Goal: Task Accomplishment & Management: Complete application form

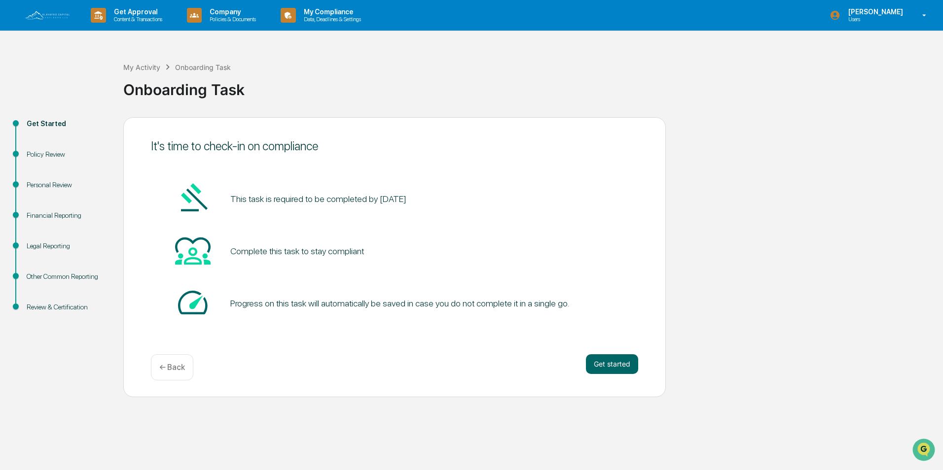
click at [52, 13] on img at bounding box center [47, 15] width 47 height 11
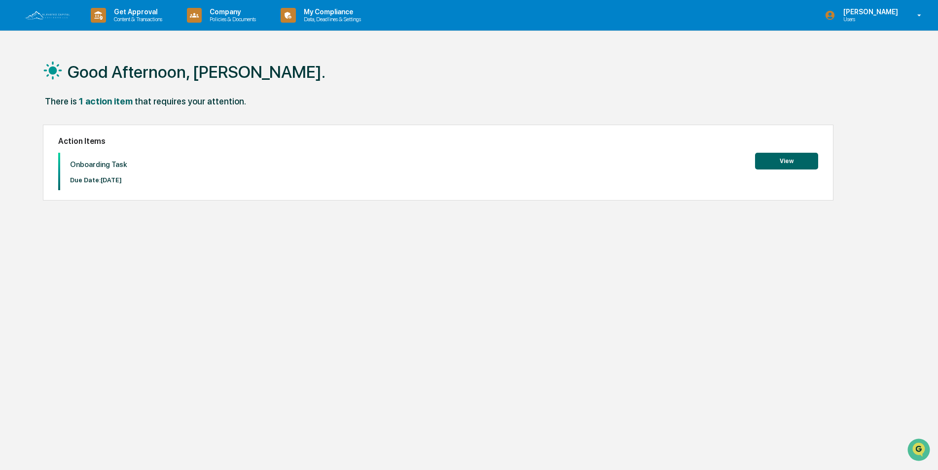
click at [777, 163] on button "View" at bounding box center [786, 161] width 63 height 17
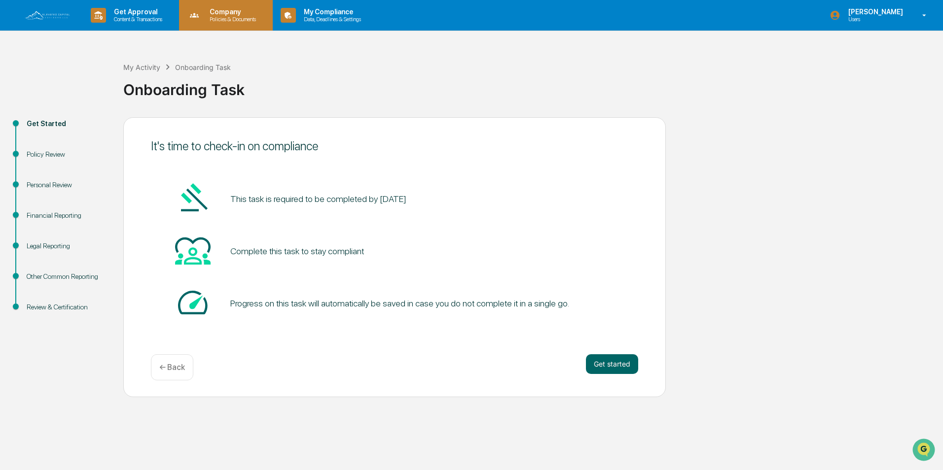
click at [227, 15] on p "Company" at bounding box center [231, 12] width 59 height 8
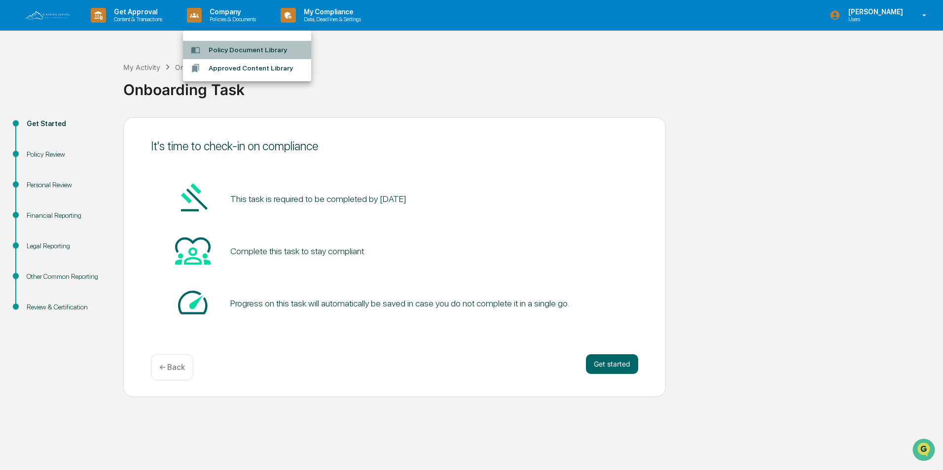
click at [249, 50] on li "Policy Document Library" at bounding box center [247, 50] width 128 height 18
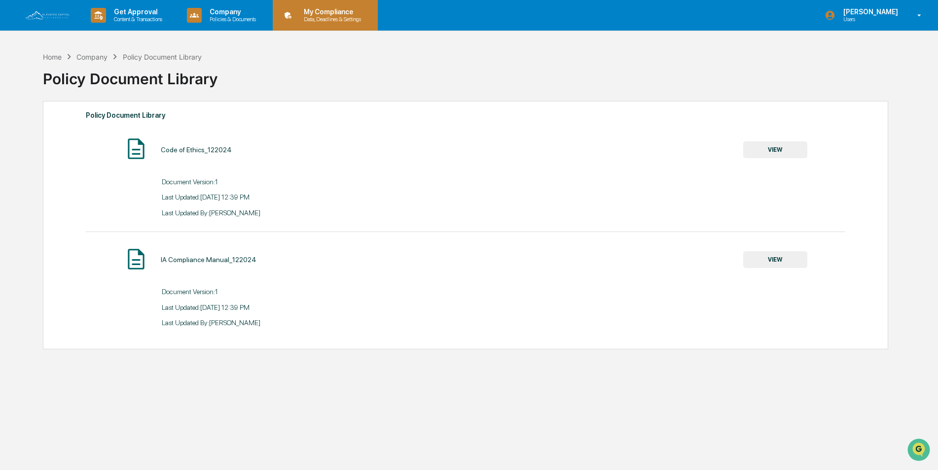
click at [333, 12] on p "My Compliance" at bounding box center [331, 12] width 70 height 8
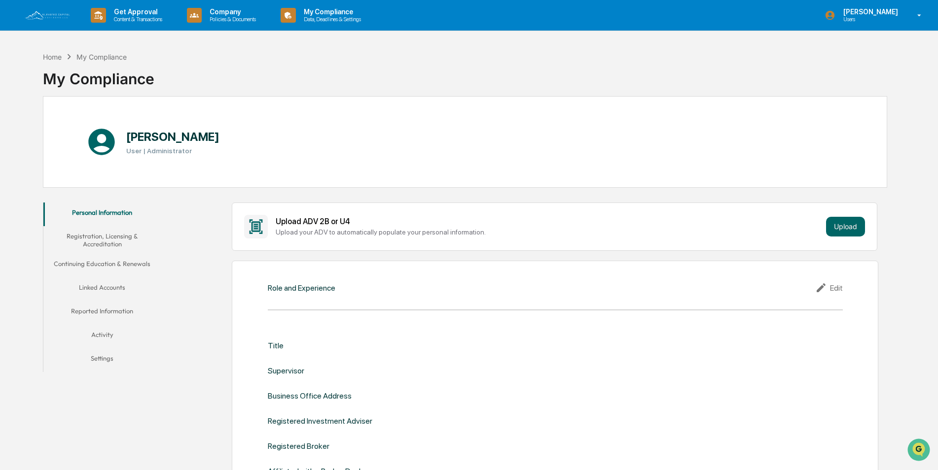
click at [100, 238] on button "Registration, Licensing & Accreditation" at bounding box center [102, 240] width 118 height 28
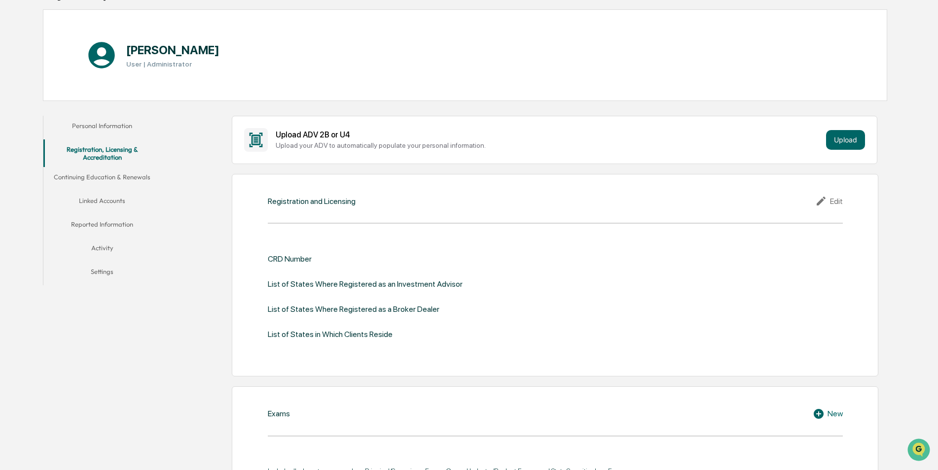
scroll to position [99, 0]
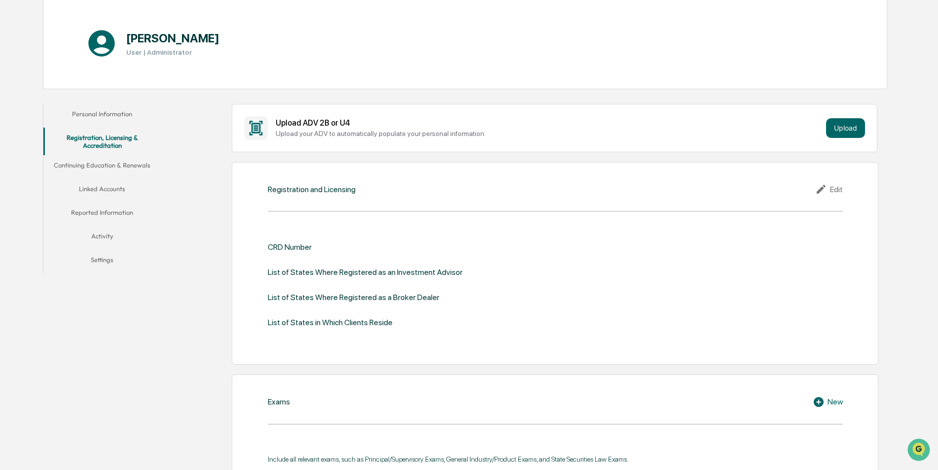
click at [104, 164] on button "Continuing Education & Renewals" at bounding box center [102, 167] width 118 height 24
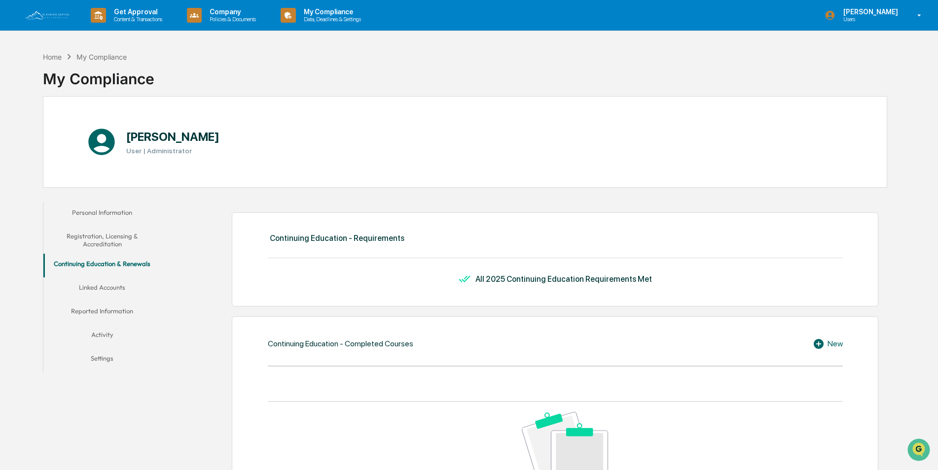
click at [106, 287] on button "Linked Accounts" at bounding box center [102, 290] width 118 height 24
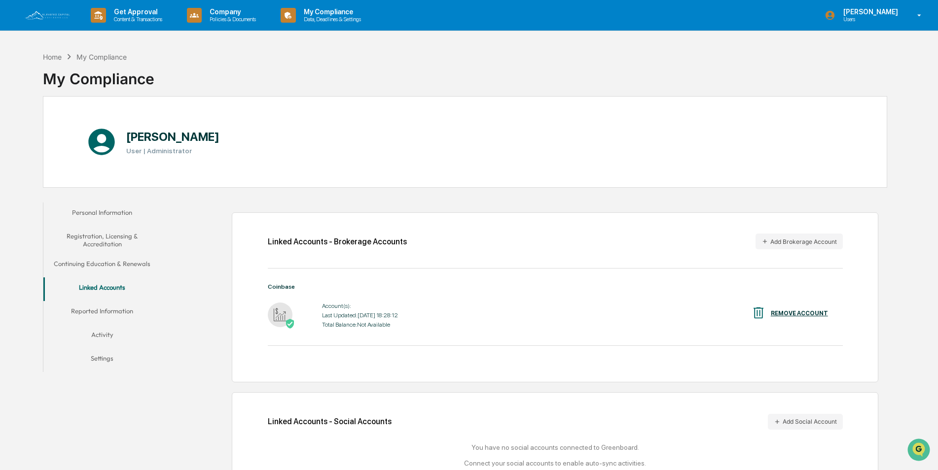
scroll to position [47, 0]
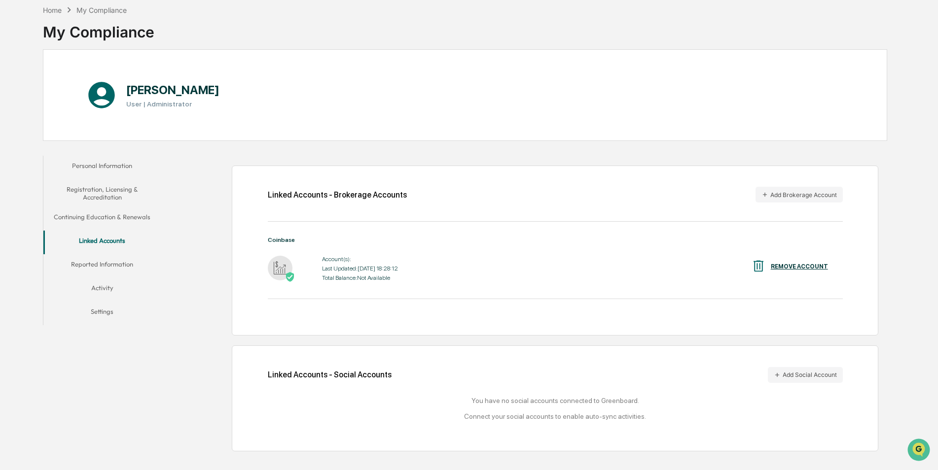
click at [784, 266] on div "REMOVE ACCOUNT" at bounding box center [799, 266] width 57 height 7
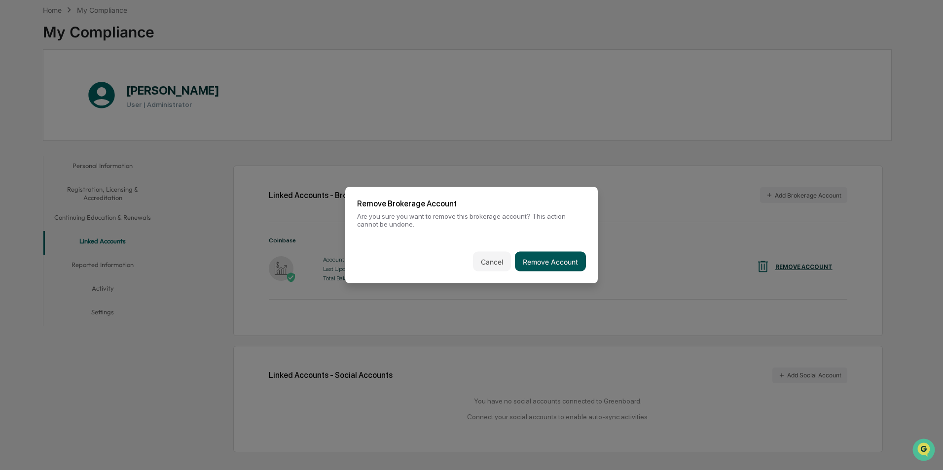
click at [543, 262] on button "Remove Account" at bounding box center [550, 262] width 71 height 20
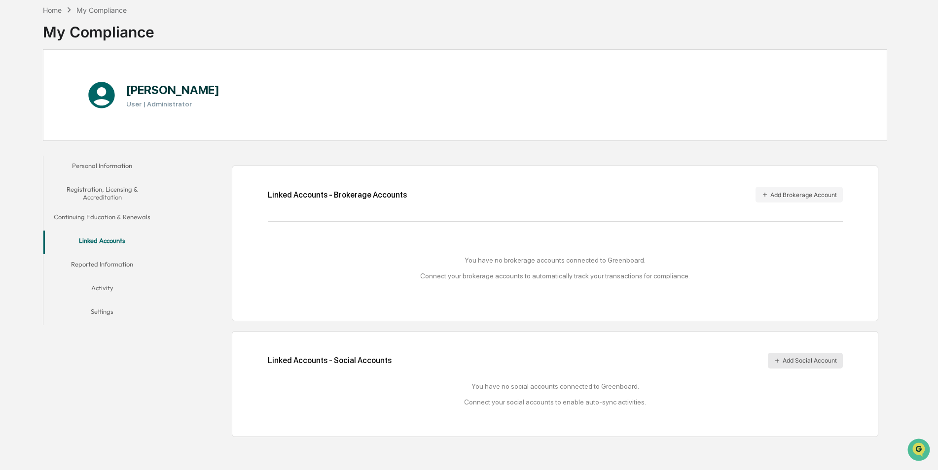
click at [793, 361] on button "Add Social Account" at bounding box center [805, 361] width 75 height 16
click at [98, 262] on button "Reported Information" at bounding box center [102, 266] width 118 height 24
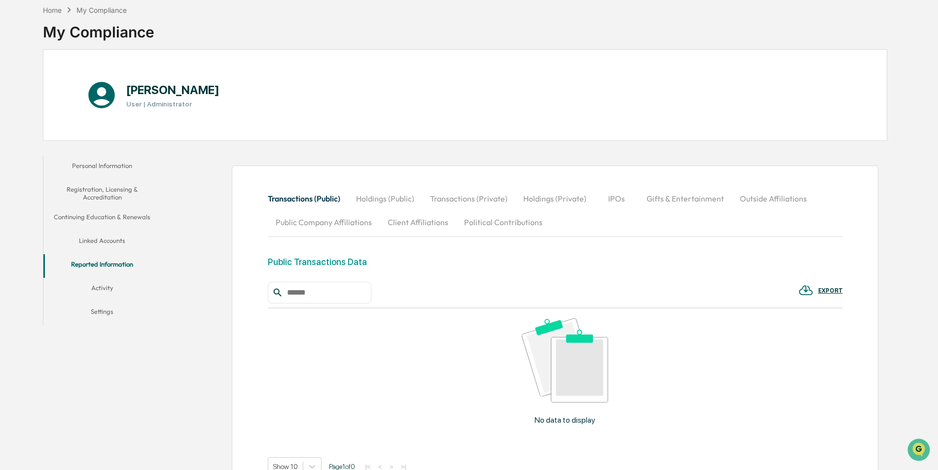
click at [678, 198] on button "Gifts & Entertainment" at bounding box center [684, 199] width 93 height 24
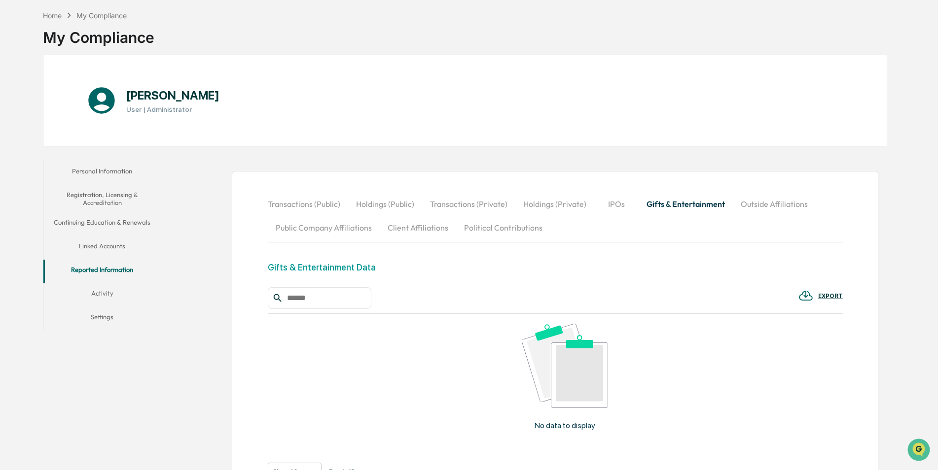
scroll to position [38, 0]
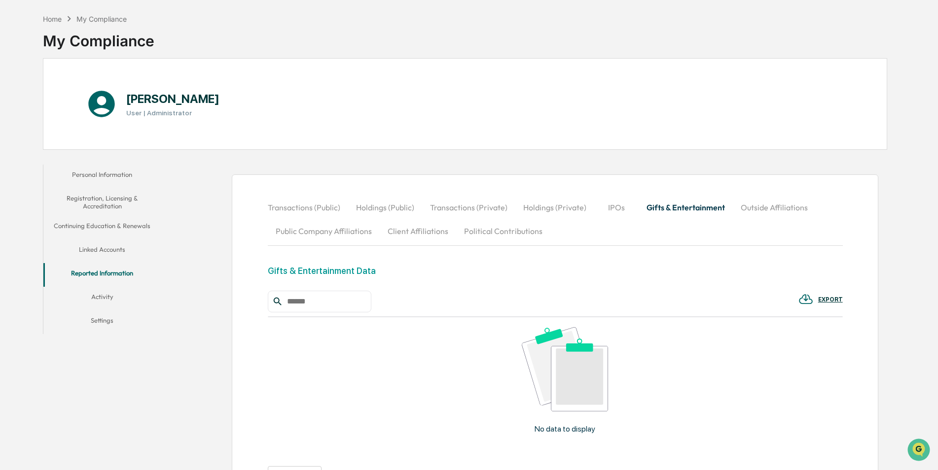
click at [503, 232] on button "Political Contributions" at bounding box center [503, 231] width 94 height 24
click at [750, 211] on button "Outside Affiliations" at bounding box center [773, 208] width 83 height 24
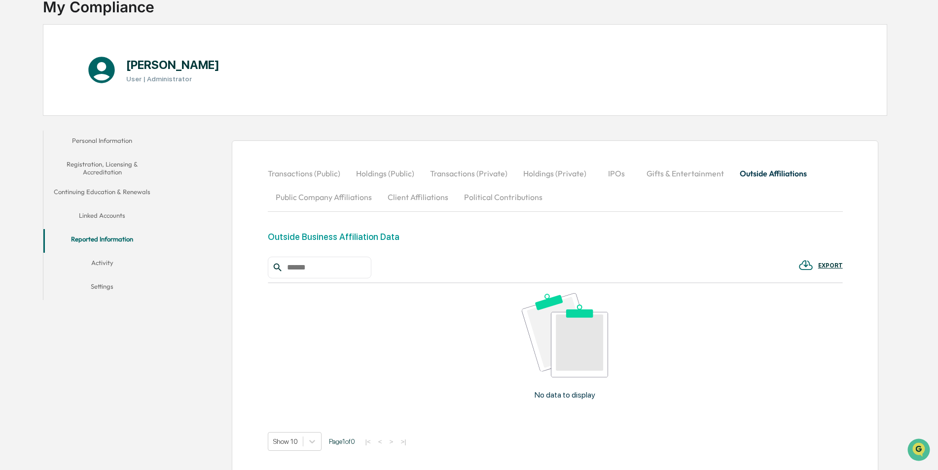
scroll to position [0, 0]
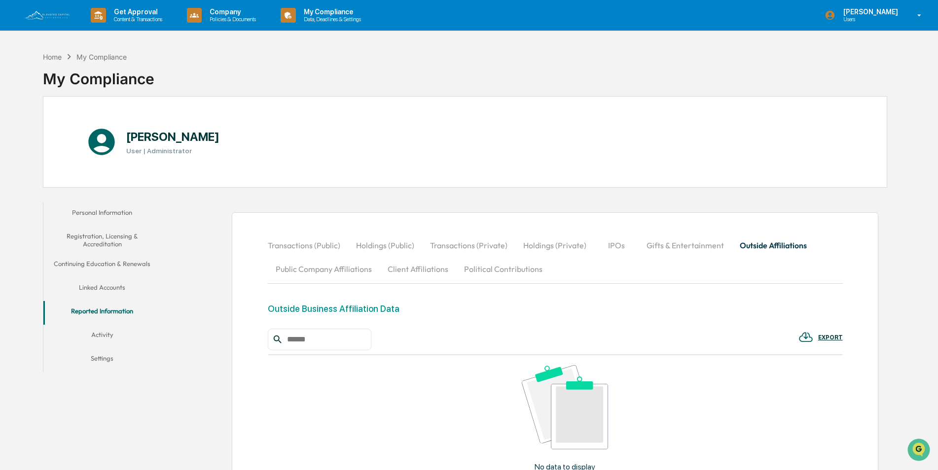
click at [105, 335] on button "Activity" at bounding box center [102, 337] width 118 height 24
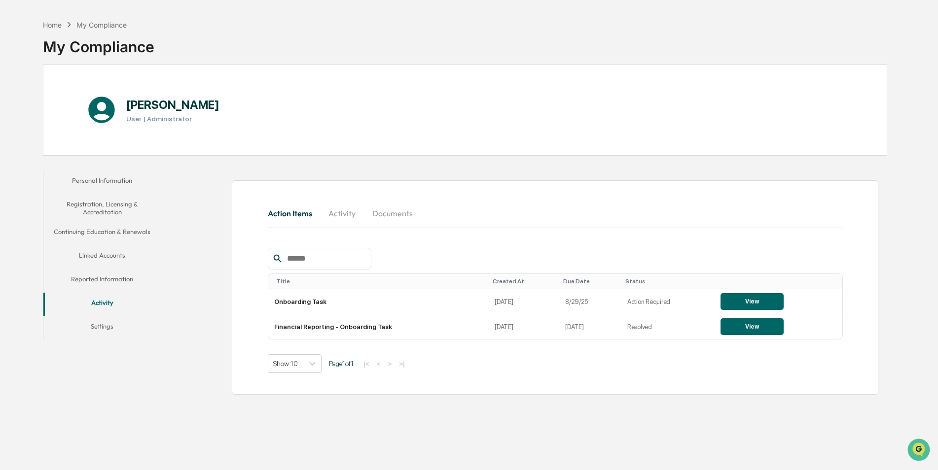
scroll to position [47, 0]
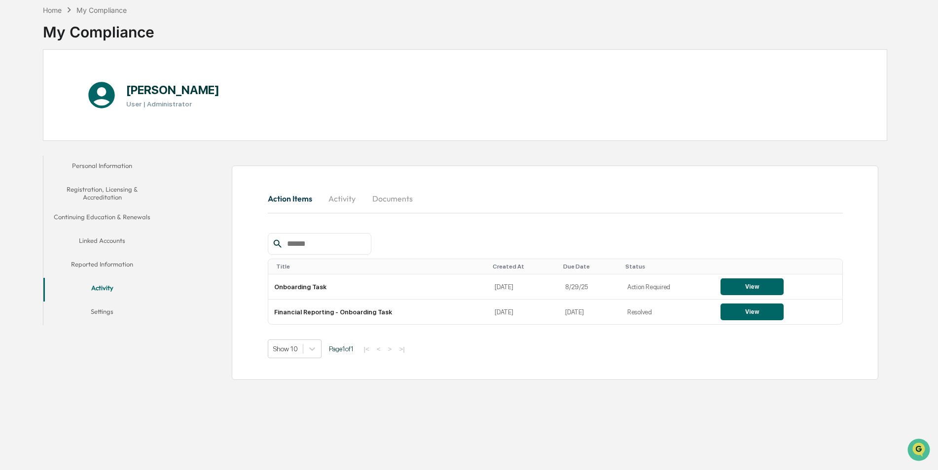
click at [106, 313] on button "Settings" at bounding box center [102, 314] width 118 height 24
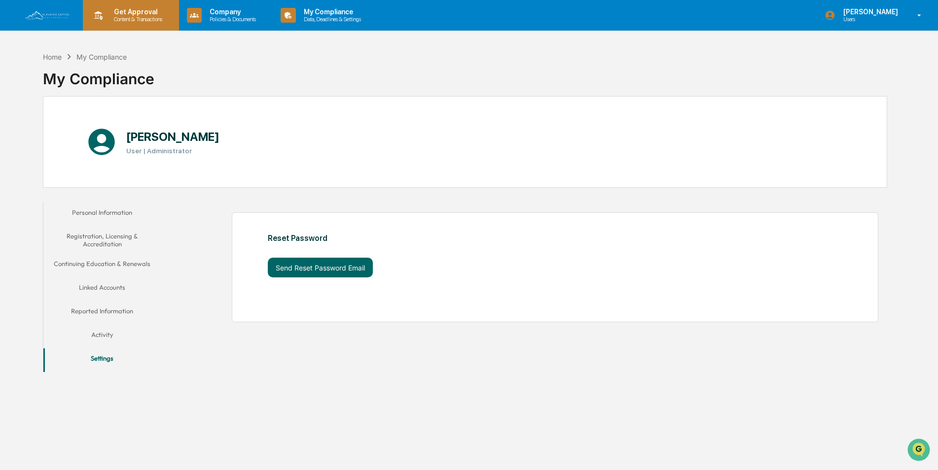
click at [129, 16] on p "Content & Transactions" at bounding box center [136, 19] width 61 height 7
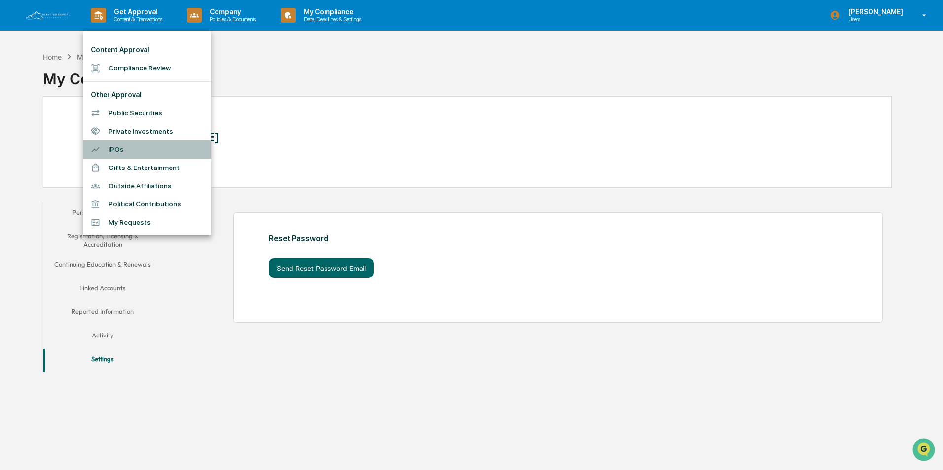
click at [117, 148] on li "IPOs" at bounding box center [147, 150] width 128 height 18
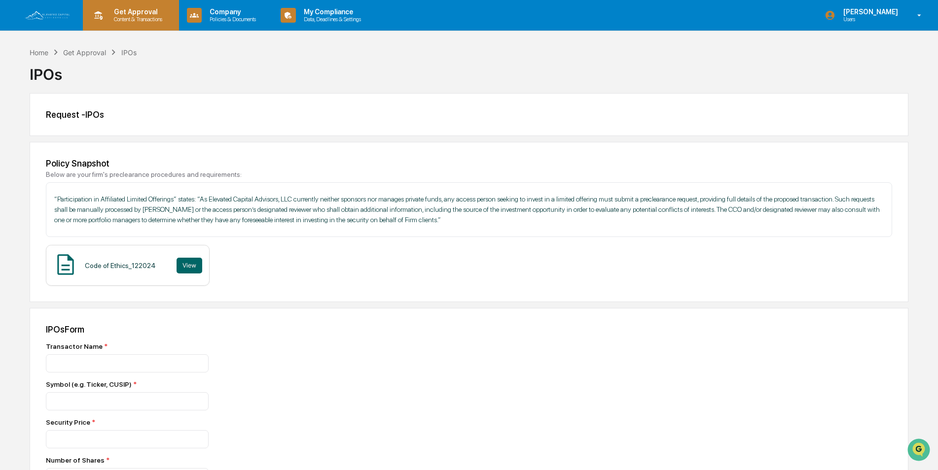
click at [137, 13] on p "Get Approval" at bounding box center [136, 12] width 61 height 8
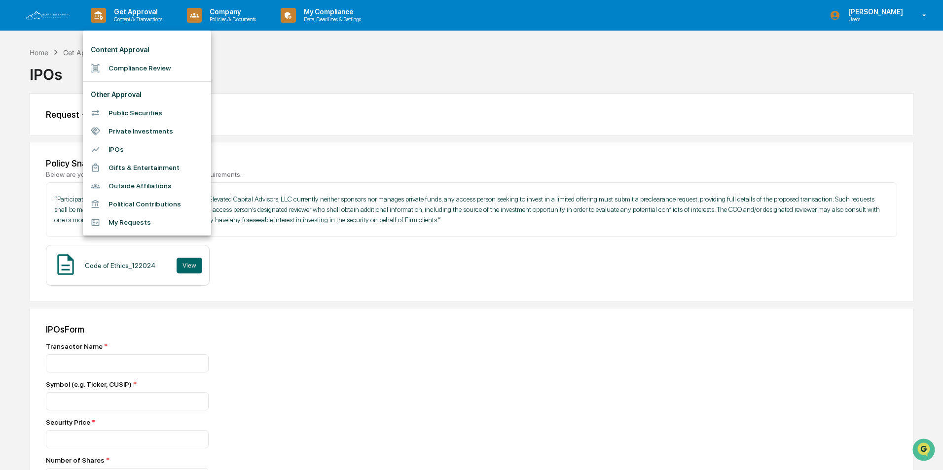
click at [129, 111] on li "Public Securities" at bounding box center [147, 113] width 128 height 18
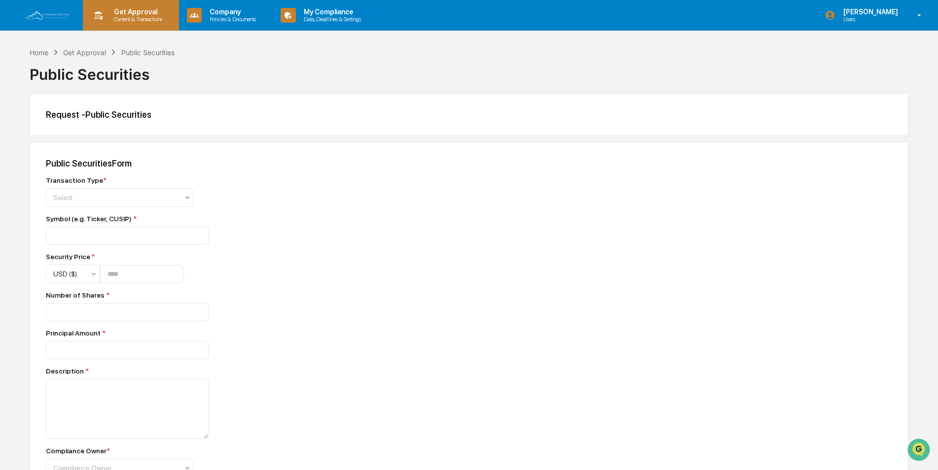
click at [132, 18] on p "Content & Transactions" at bounding box center [136, 19] width 61 height 7
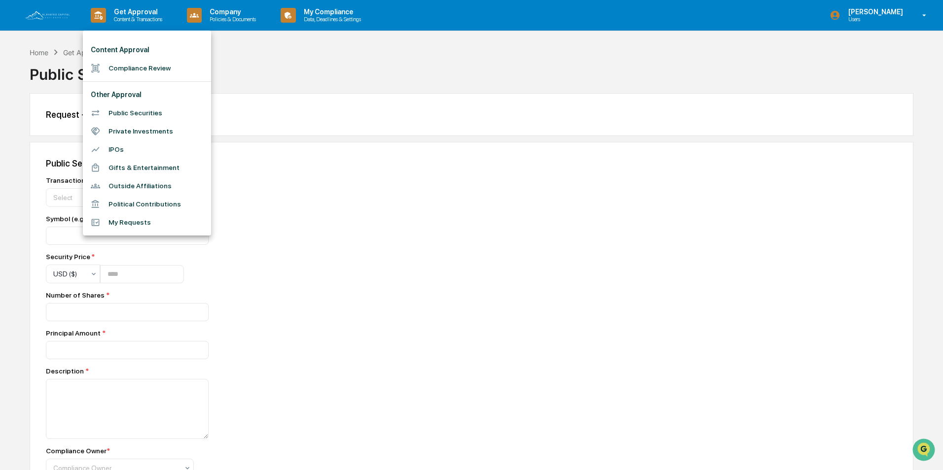
click at [141, 132] on li "Private Investments" at bounding box center [147, 131] width 128 height 18
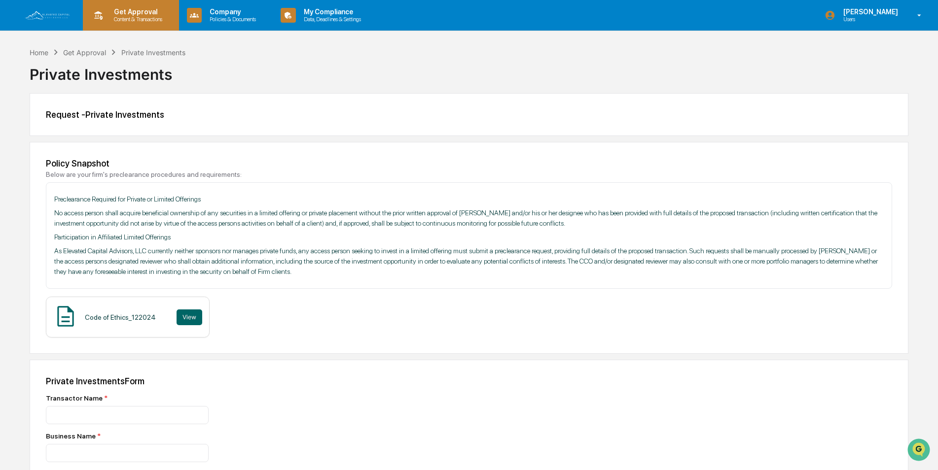
click at [136, 12] on p "Get Approval" at bounding box center [136, 12] width 61 height 8
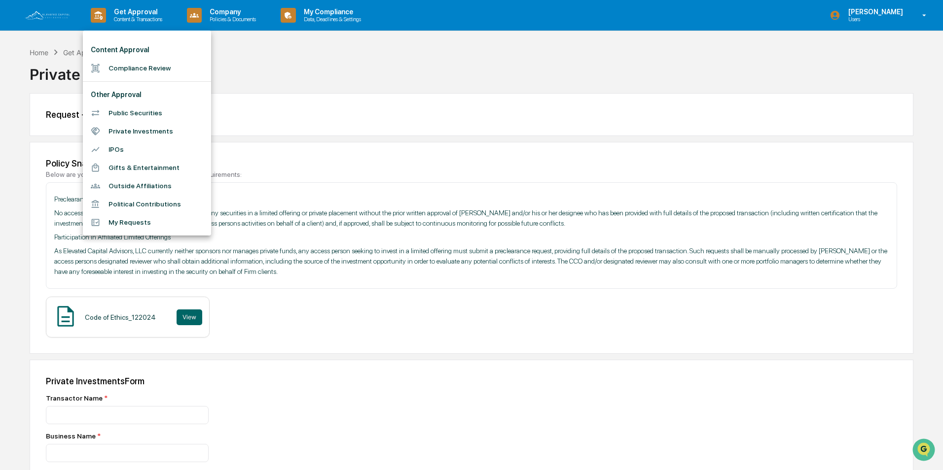
click at [136, 167] on li "Gifts & Entertainment" at bounding box center [147, 168] width 128 height 18
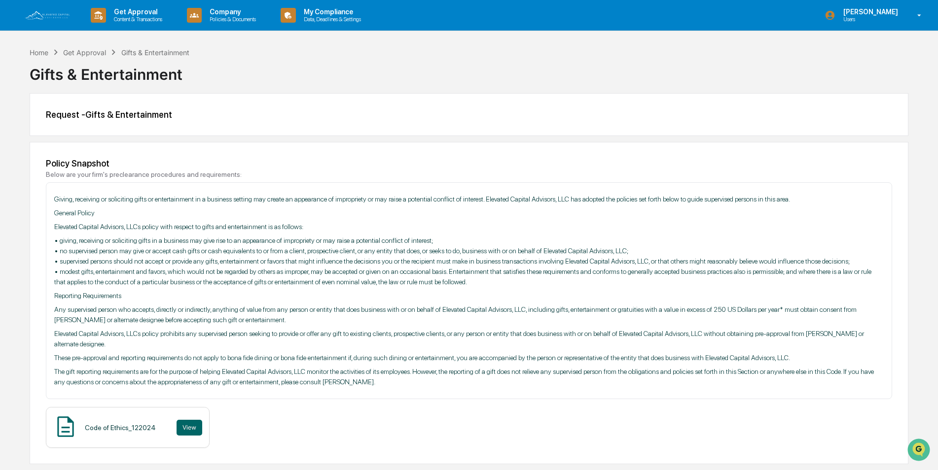
scroll to position [296, 0]
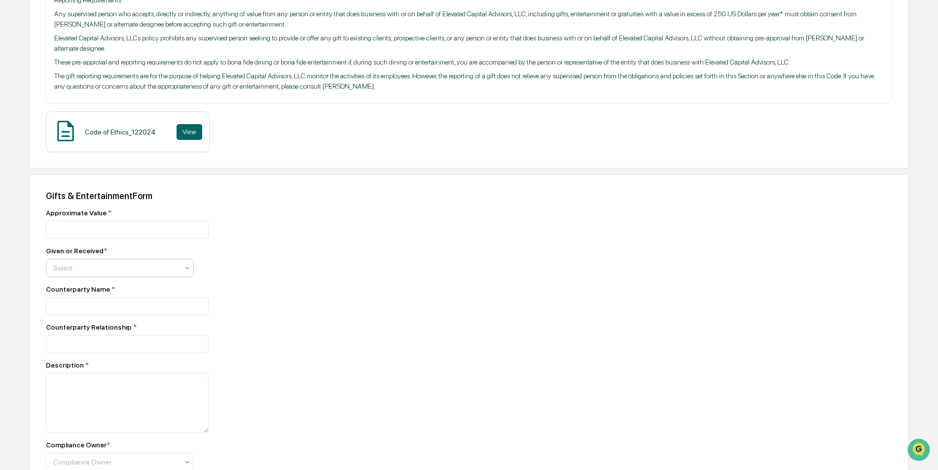
click at [139, 275] on div "Select" at bounding box center [115, 268] width 135 height 14
click at [249, 211] on div "Approximate Value *" at bounding box center [218, 213] width 345 height 8
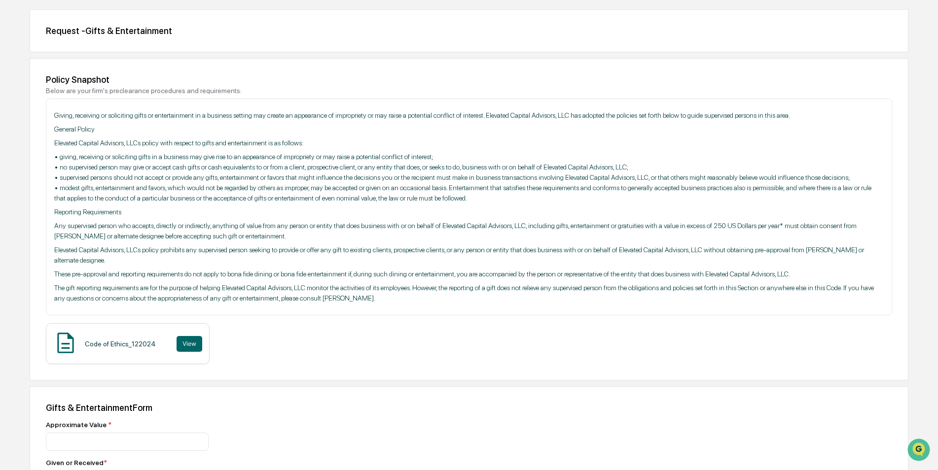
scroll to position [0, 0]
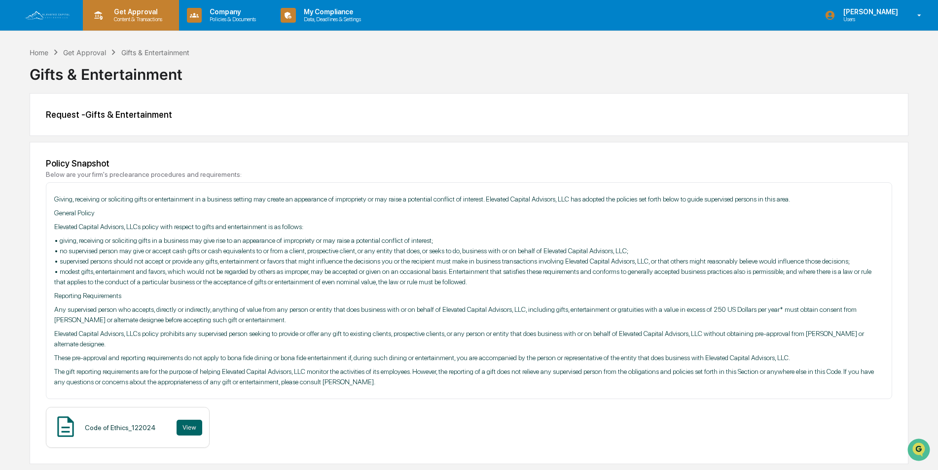
click at [131, 16] on p "Content & Transactions" at bounding box center [136, 19] width 61 height 7
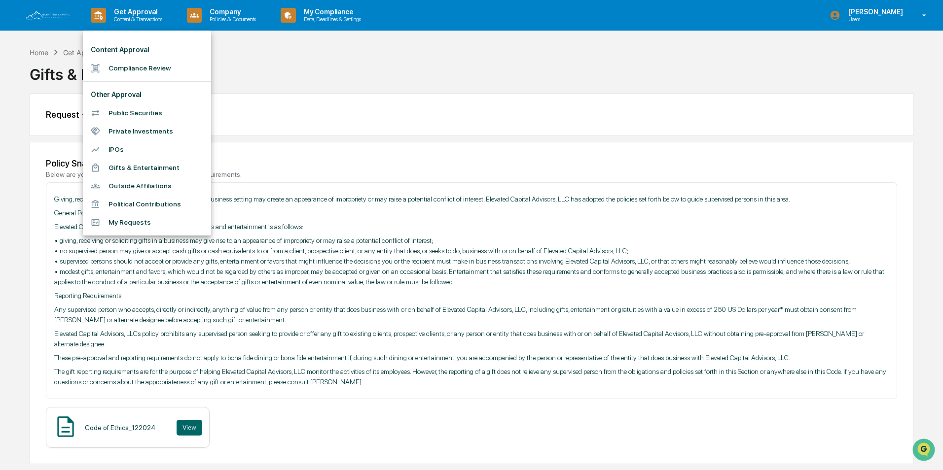
click at [147, 183] on li "Outside Affiliations" at bounding box center [147, 186] width 128 height 18
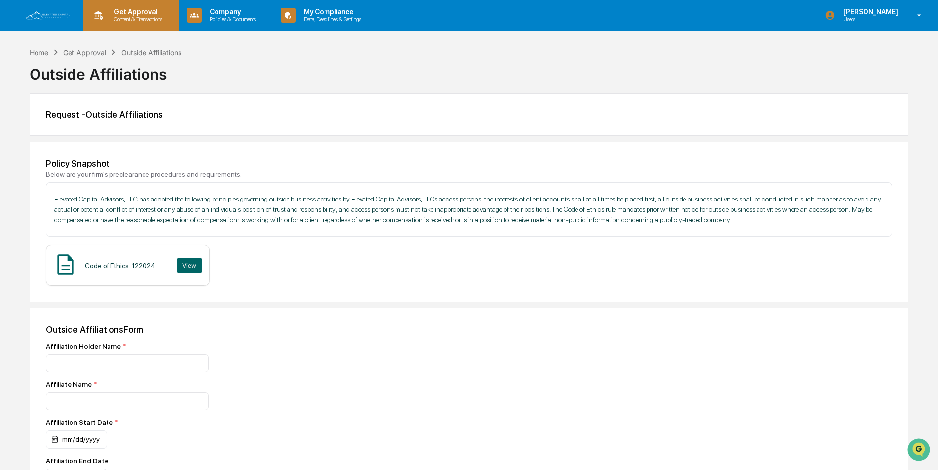
click at [139, 16] on p "Content & Transactions" at bounding box center [136, 19] width 61 height 7
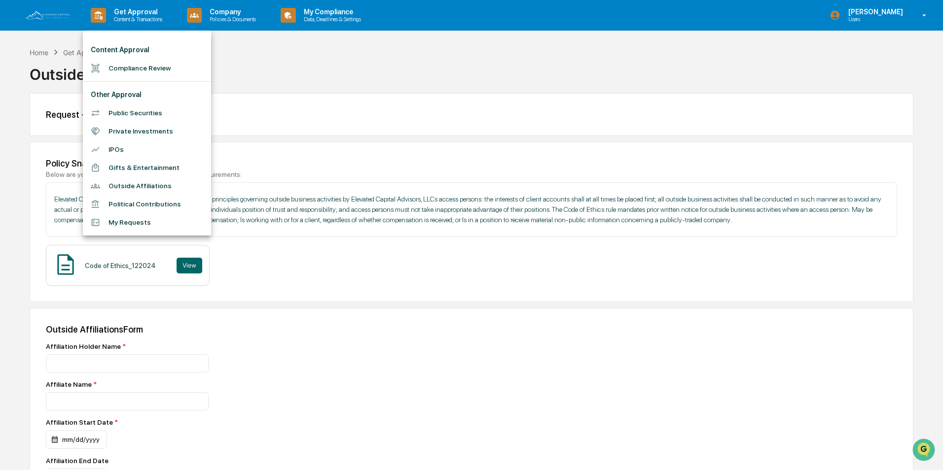
click at [142, 203] on li "Political Contributions" at bounding box center [147, 204] width 128 height 18
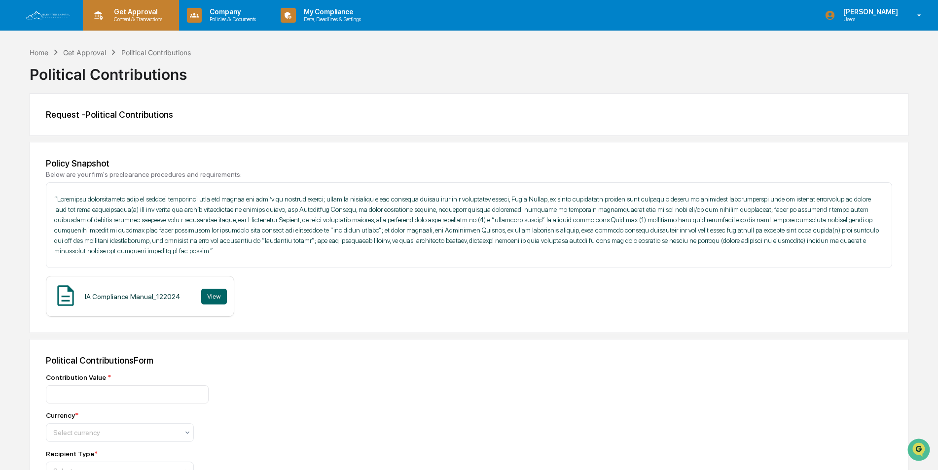
click at [142, 18] on p "Content & Transactions" at bounding box center [136, 19] width 61 height 7
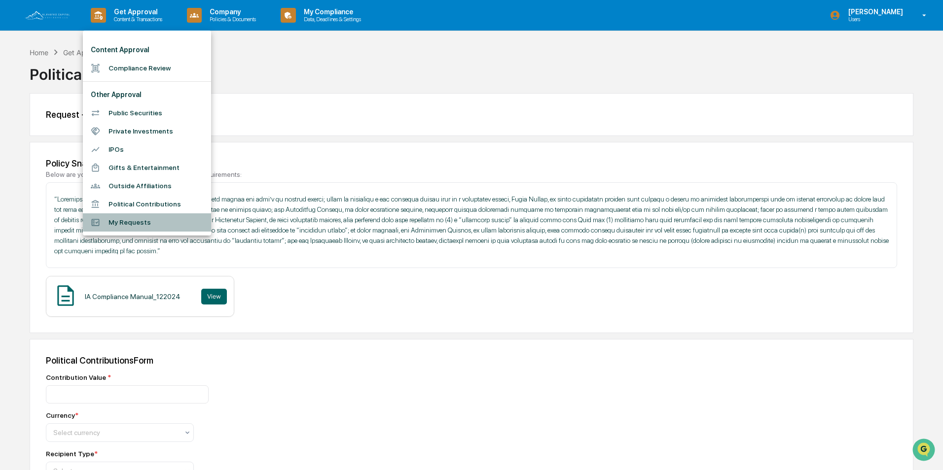
click at [126, 221] on li "My Requests" at bounding box center [147, 222] width 128 height 18
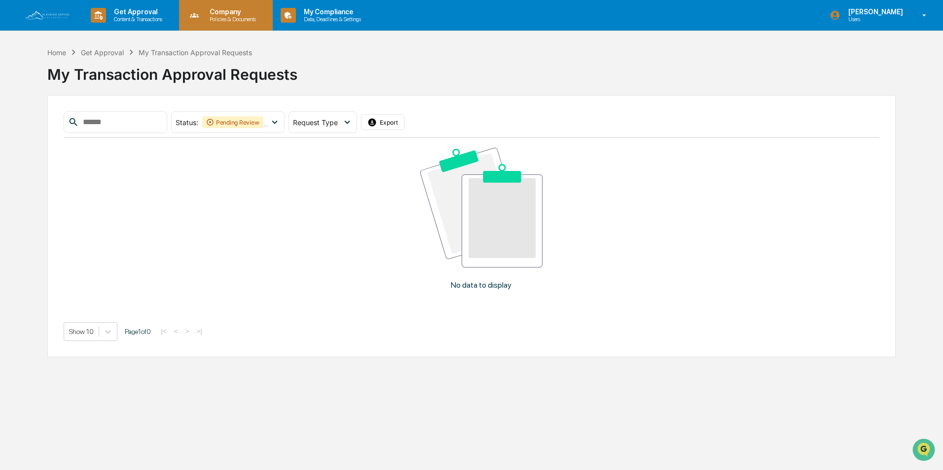
click at [231, 13] on p "Company" at bounding box center [231, 12] width 59 height 8
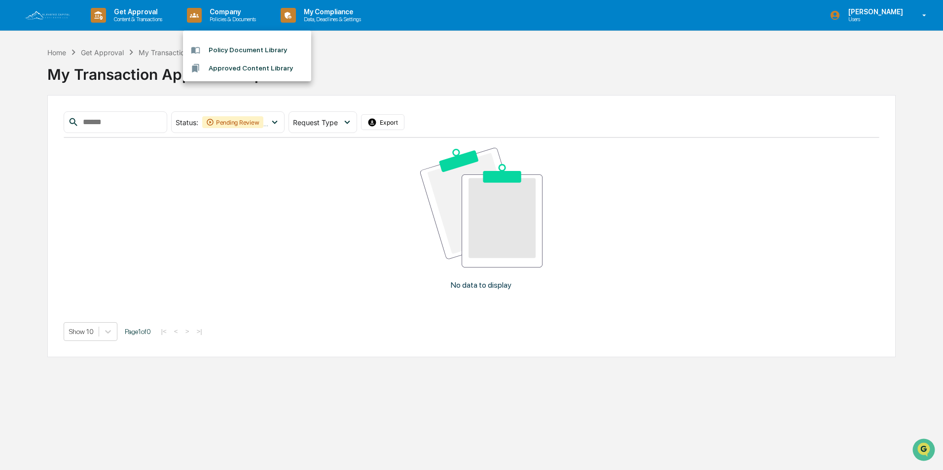
click at [349, 55] on div at bounding box center [471, 235] width 943 height 470
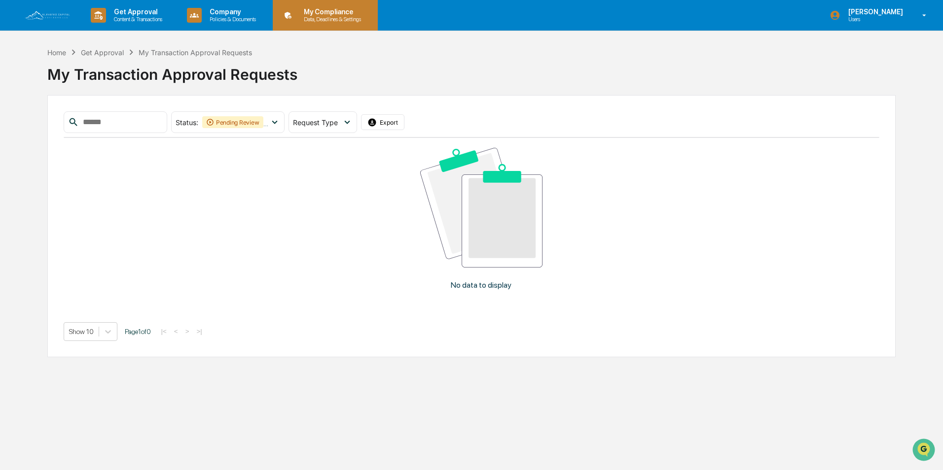
click at [332, 12] on p "My Compliance" at bounding box center [331, 12] width 70 height 8
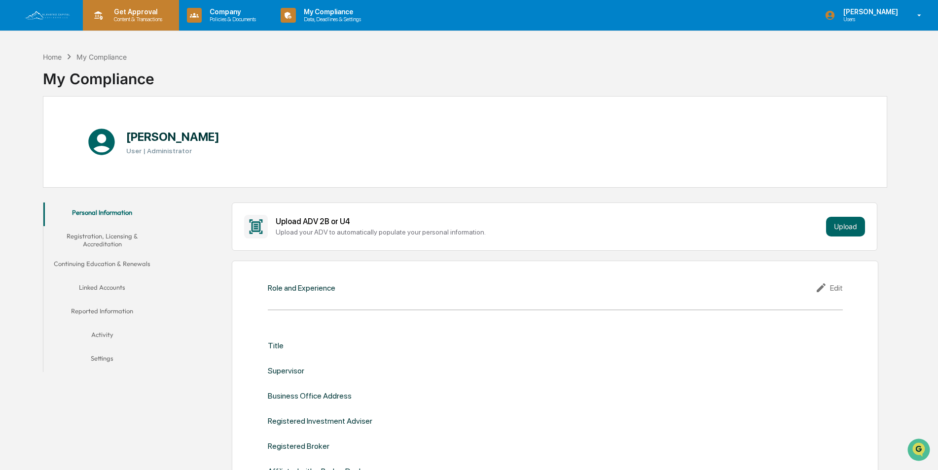
click at [135, 19] on p "Content & Transactions" at bounding box center [136, 19] width 61 height 7
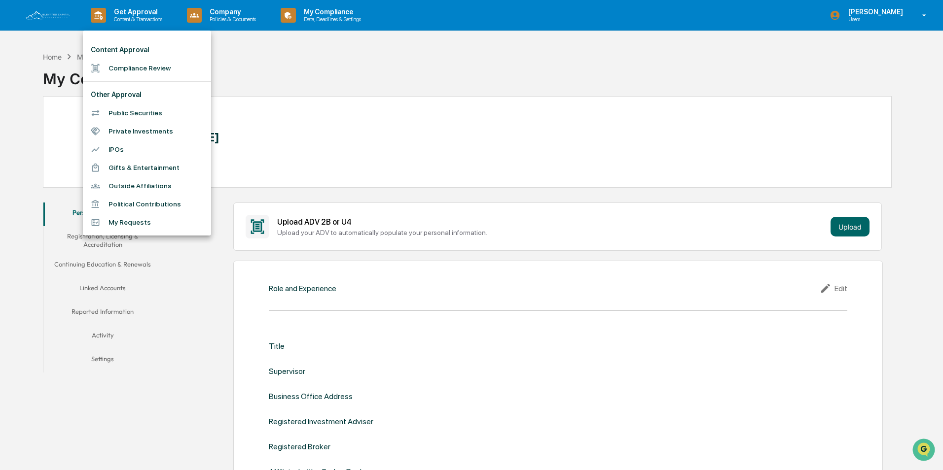
click at [130, 67] on li "Compliance Review" at bounding box center [147, 68] width 128 height 18
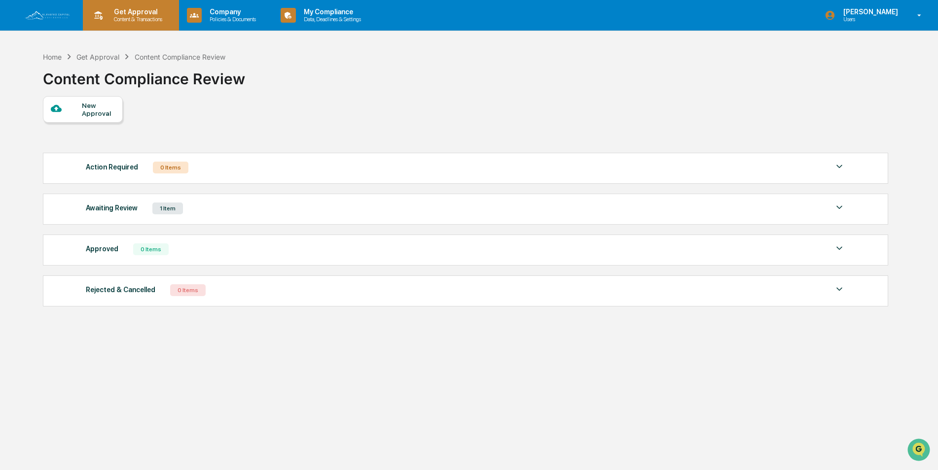
click at [136, 17] on p "Content & Transactions" at bounding box center [136, 19] width 61 height 7
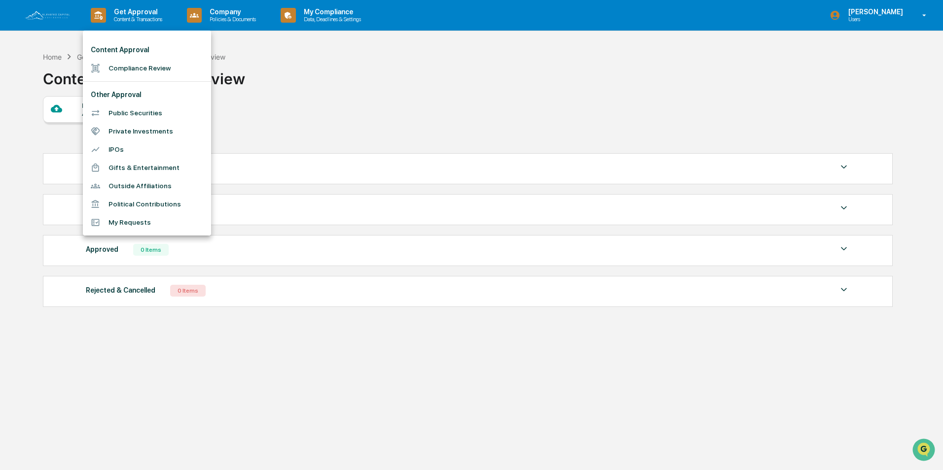
click at [257, 51] on div at bounding box center [471, 235] width 943 height 470
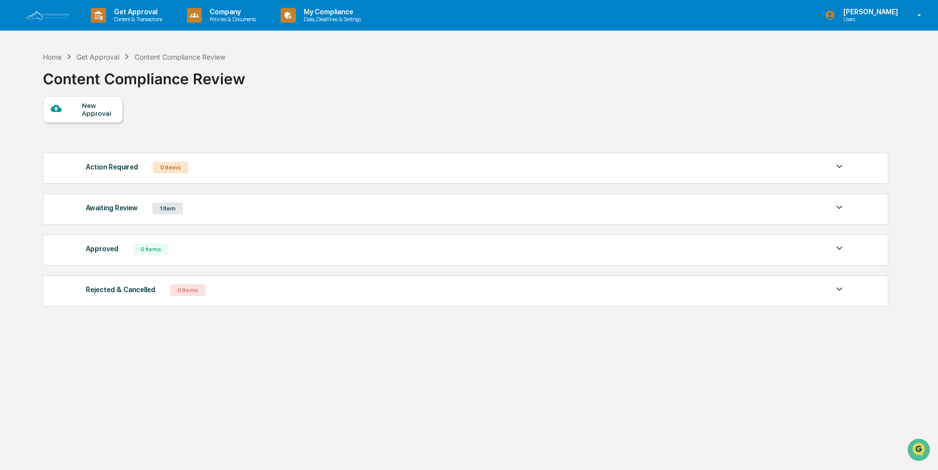
click at [51, 16] on img at bounding box center [47, 15] width 47 height 11
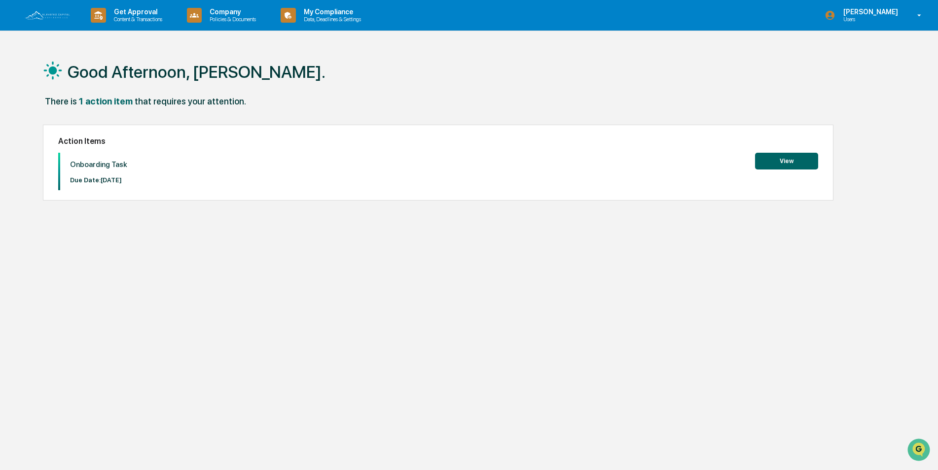
click at [814, 281] on div "Good Afternoon, [PERSON_NAME]. There is 1 action item that requires your attent…" at bounding box center [465, 282] width 874 height 470
click at [791, 161] on button "View" at bounding box center [786, 161] width 63 height 17
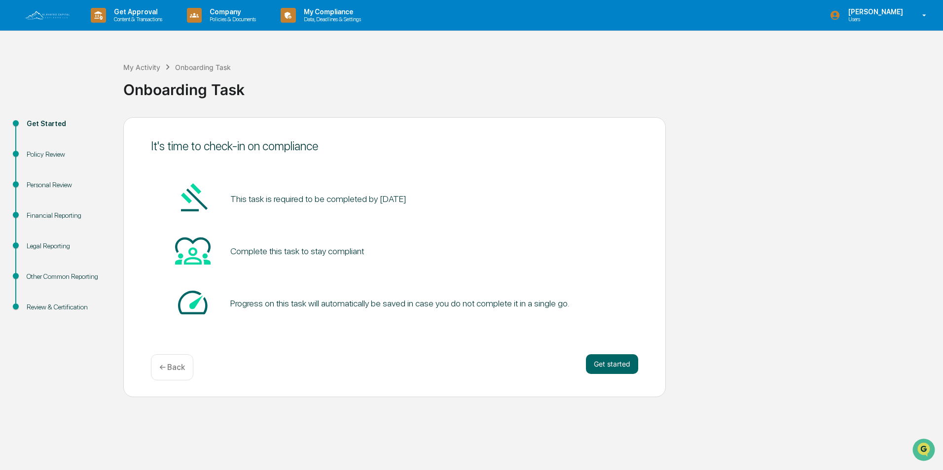
click at [55, 15] on img at bounding box center [47, 15] width 47 height 11
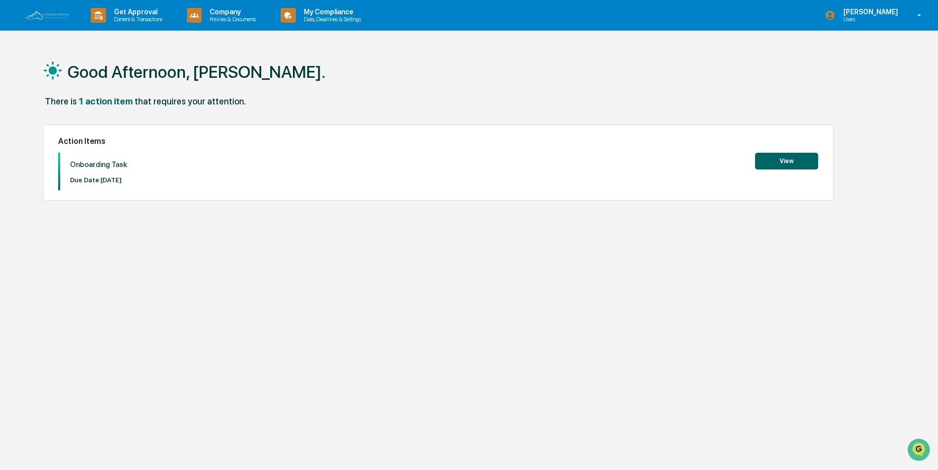
click at [786, 162] on button "View" at bounding box center [786, 161] width 63 height 17
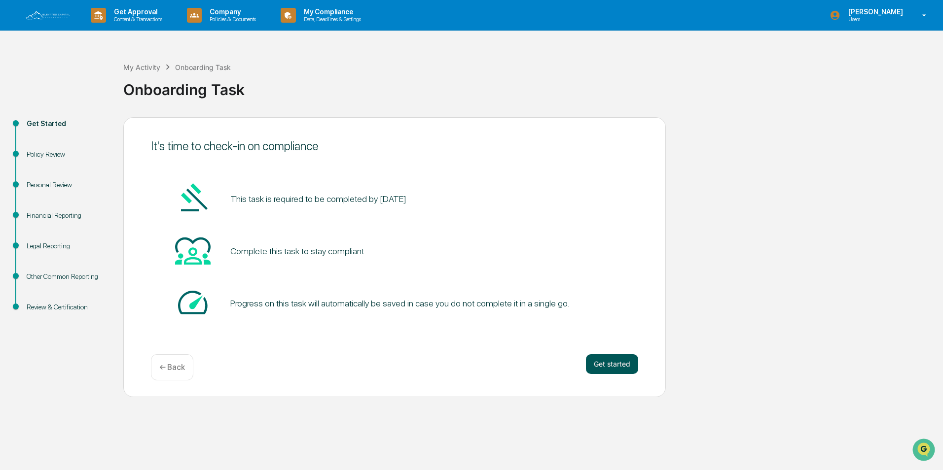
click at [607, 362] on button "Get started" at bounding box center [612, 364] width 52 height 20
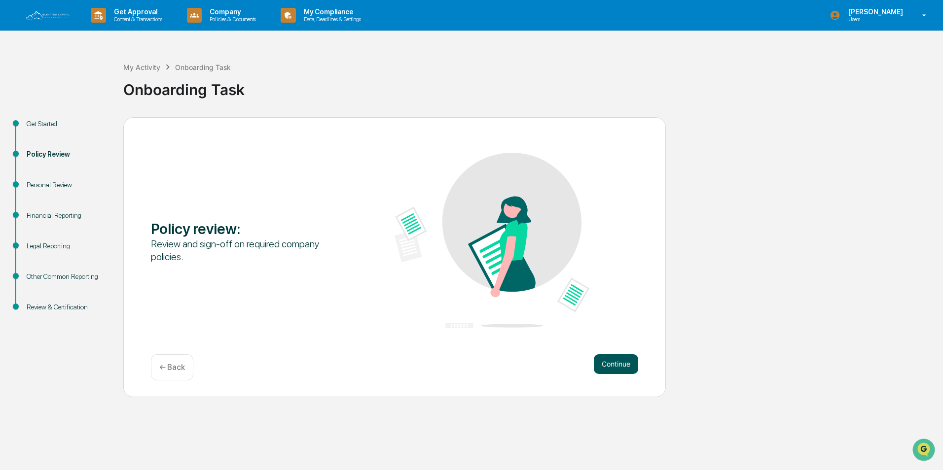
click at [617, 365] on button "Continue" at bounding box center [616, 364] width 44 height 20
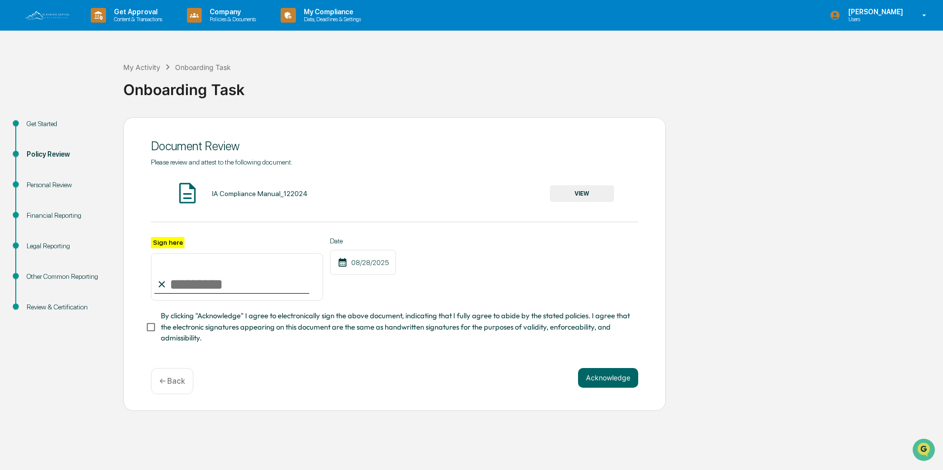
drag, startPoint x: 210, startPoint y: 288, endPoint x: 212, endPoint y: 300, distance: 11.6
click at [210, 288] on input "Sign here" at bounding box center [237, 276] width 172 height 47
type input "**********"
click at [611, 381] on button "Acknowledge" at bounding box center [608, 378] width 60 height 20
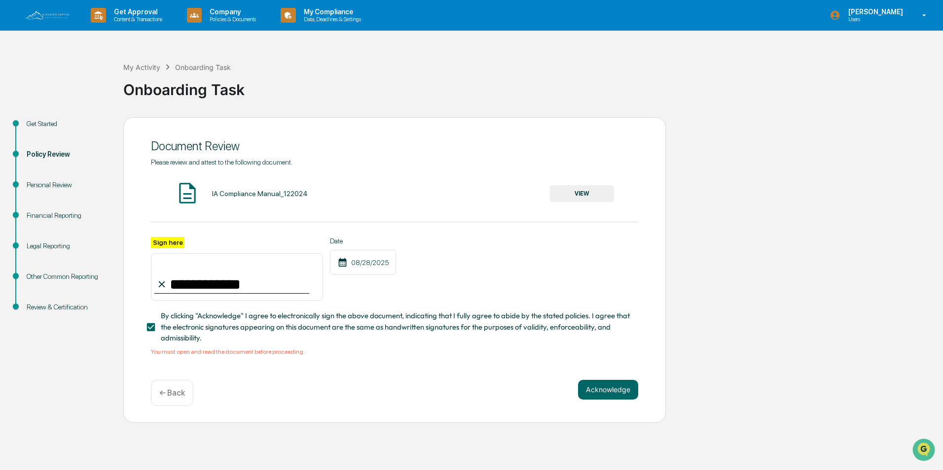
click at [593, 190] on button "VIEW" at bounding box center [582, 193] width 64 height 17
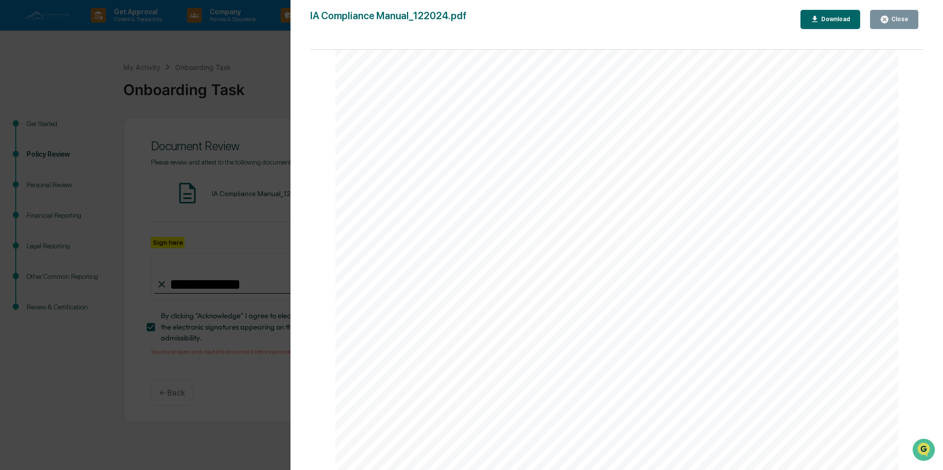
scroll to position [3352, 0]
click at [900, 20] on div "Close" at bounding box center [898, 19] width 19 height 7
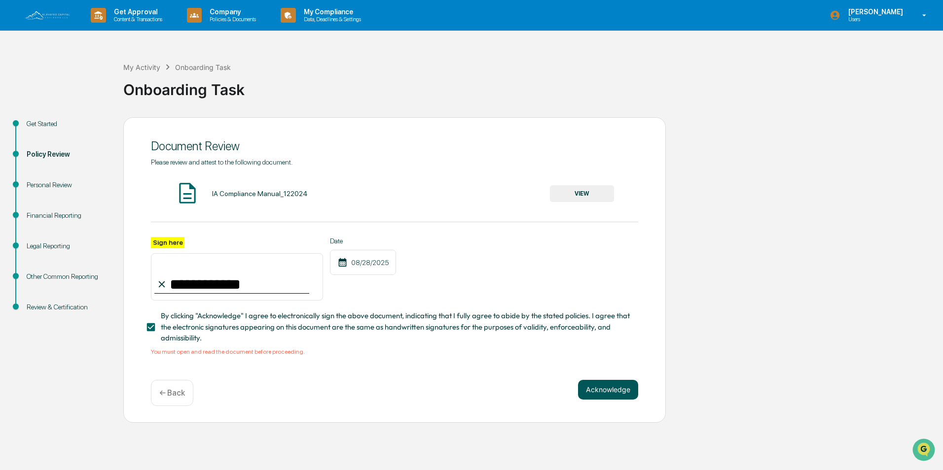
click at [611, 394] on button "Acknowledge" at bounding box center [608, 390] width 60 height 20
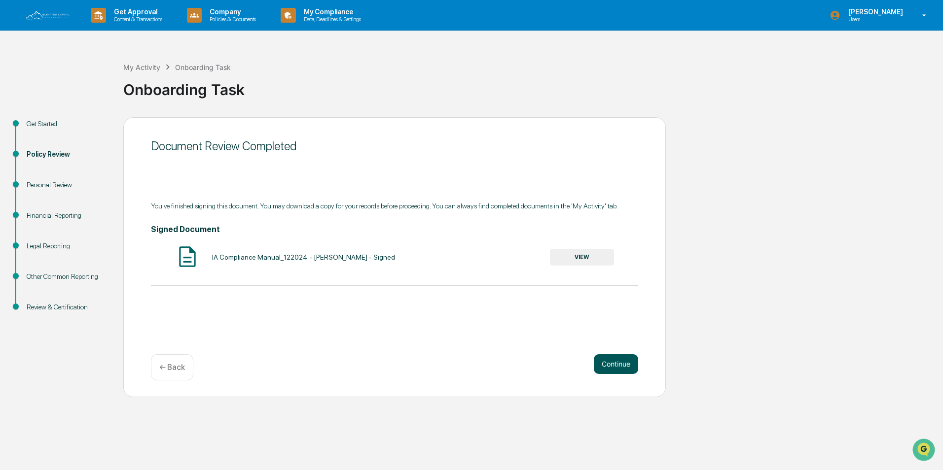
click at [617, 366] on button "Continue" at bounding box center [616, 364] width 44 height 20
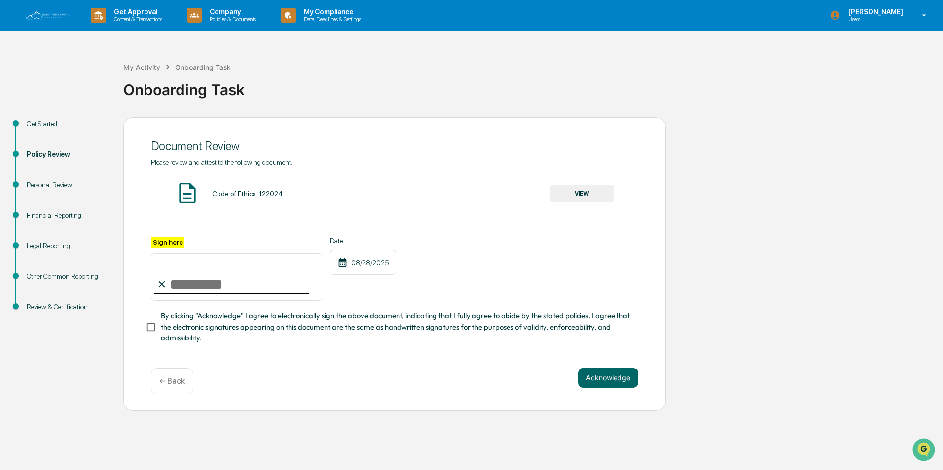
click at [224, 288] on input "Sign here" at bounding box center [237, 276] width 172 height 47
type input "**********"
click at [580, 189] on button "VIEW" at bounding box center [582, 193] width 64 height 17
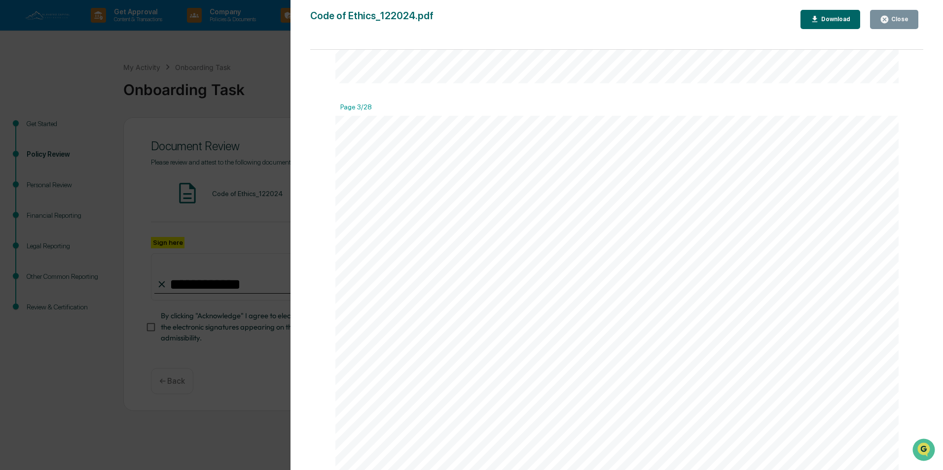
scroll to position [1528, 0]
click at [898, 19] on div "Close" at bounding box center [898, 19] width 19 height 7
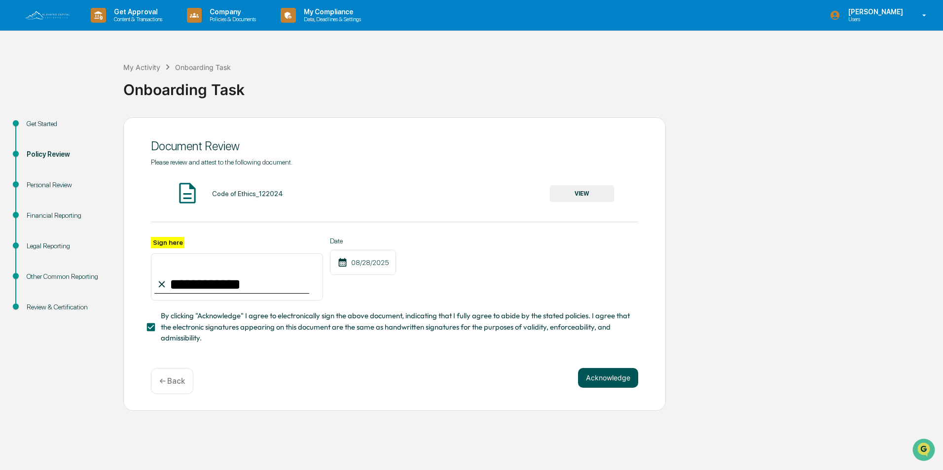
click at [610, 381] on button "Acknowledge" at bounding box center [608, 378] width 60 height 20
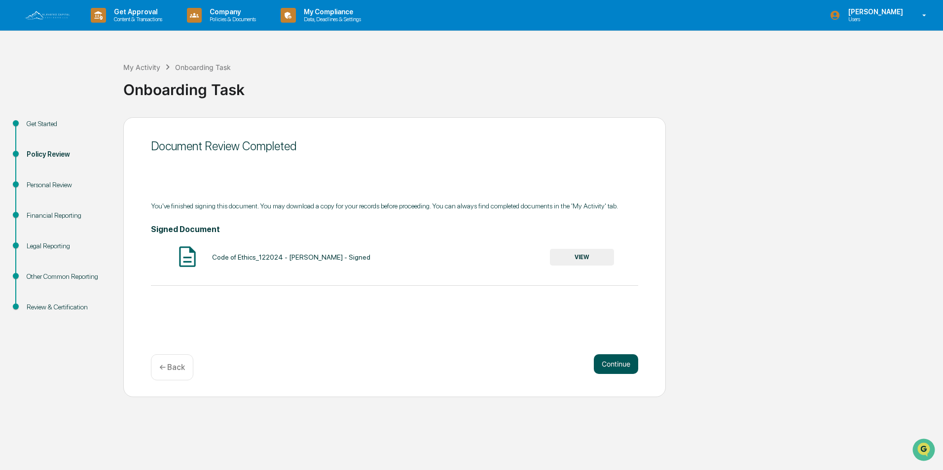
click at [614, 365] on button "Continue" at bounding box center [616, 364] width 44 height 20
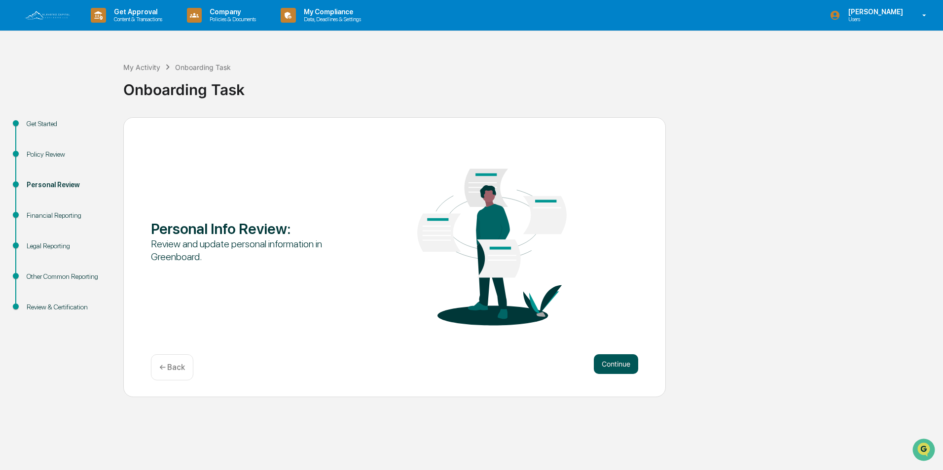
click at [618, 364] on button "Continue" at bounding box center [616, 364] width 44 height 20
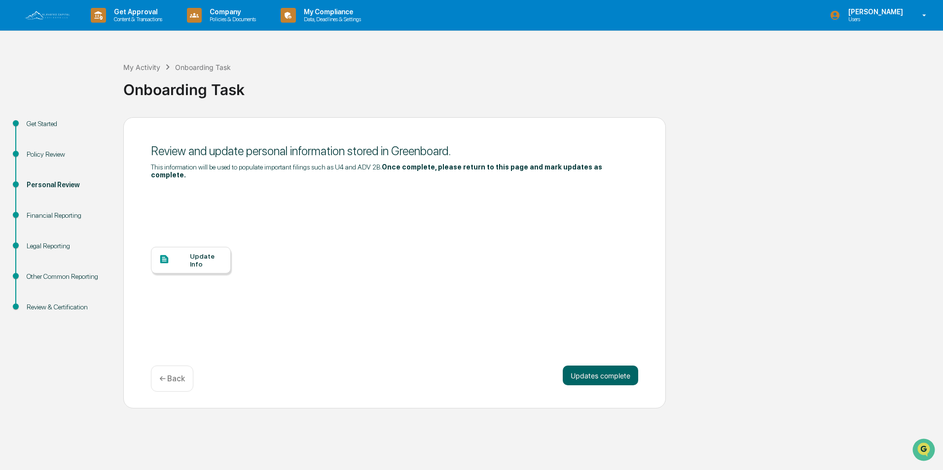
click at [194, 252] on div "Update Info" at bounding box center [206, 260] width 33 height 16
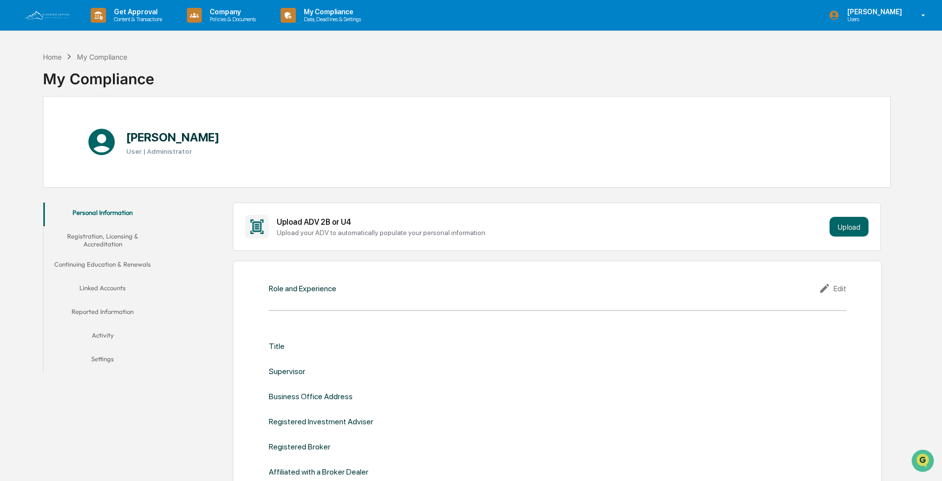
click at [472, 247] on div "Upload ADV 2B or U4 Upload your ADV to automatically populate your personal inf…" at bounding box center [557, 227] width 648 height 48
click at [472, 12] on icon at bounding box center [923, 15] width 17 height 9
click at [472, 87] on div at bounding box center [473, 240] width 947 height 481
click at [57, 14] on img at bounding box center [47, 15] width 47 height 11
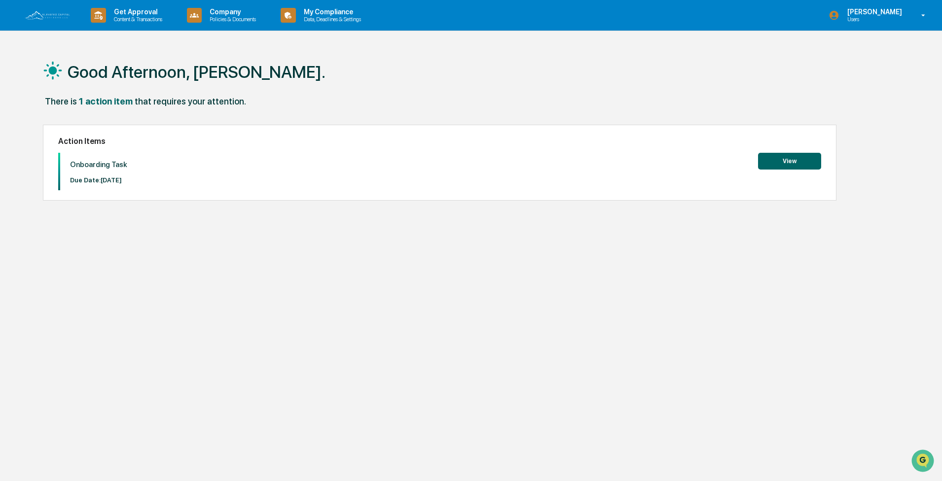
click at [472, 160] on button "View" at bounding box center [789, 161] width 63 height 17
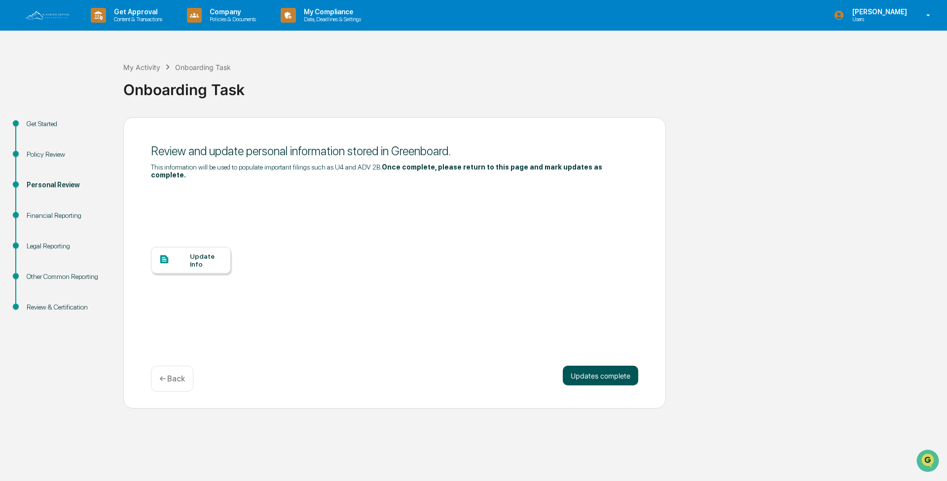
click at [472, 258] on button "Updates complete" at bounding box center [600, 376] width 75 height 20
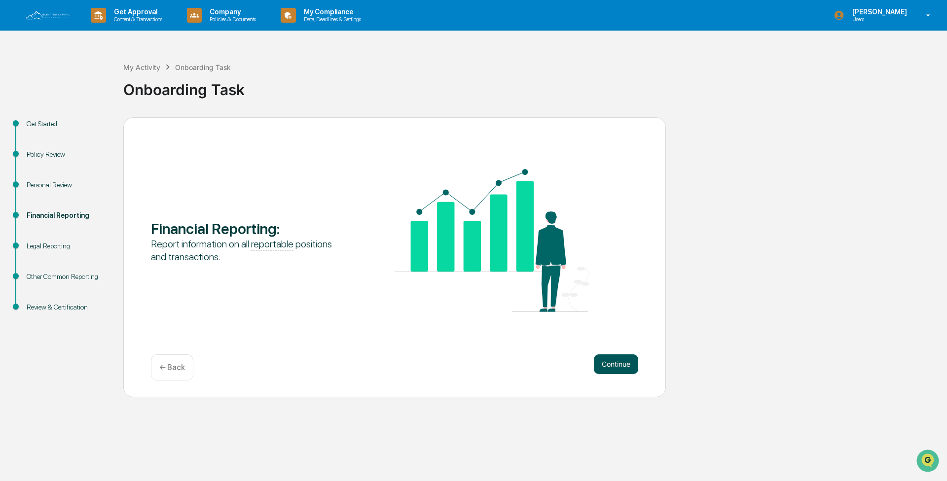
click at [472, 258] on button "Continue" at bounding box center [616, 364] width 44 height 20
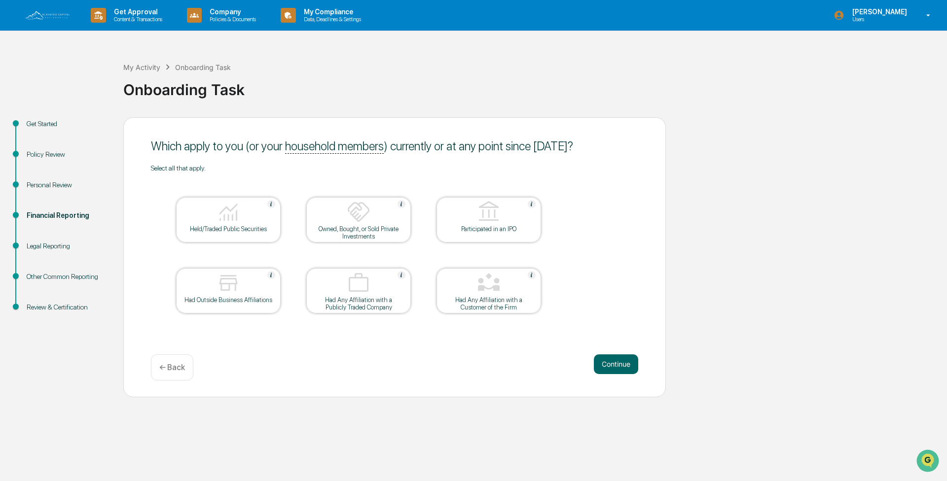
click at [472, 258] on div at bounding box center [488, 283] width 99 height 25
click at [472, 258] on div "Had Any Affiliation with a Customer of the Firm" at bounding box center [488, 303] width 89 height 15
click at [222, 222] on img at bounding box center [228, 212] width 24 height 24
click at [228, 258] on img at bounding box center [228, 283] width 24 height 24
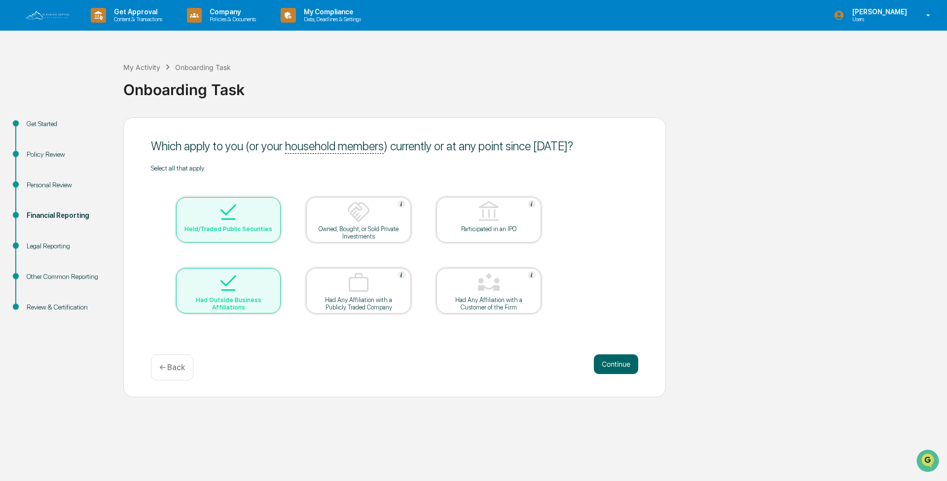
click at [472, 216] on img at bounding box center [489, 212] width 24 height 24
click at [234, 258] on img at bounding box center [228, 283] width 24 height 24
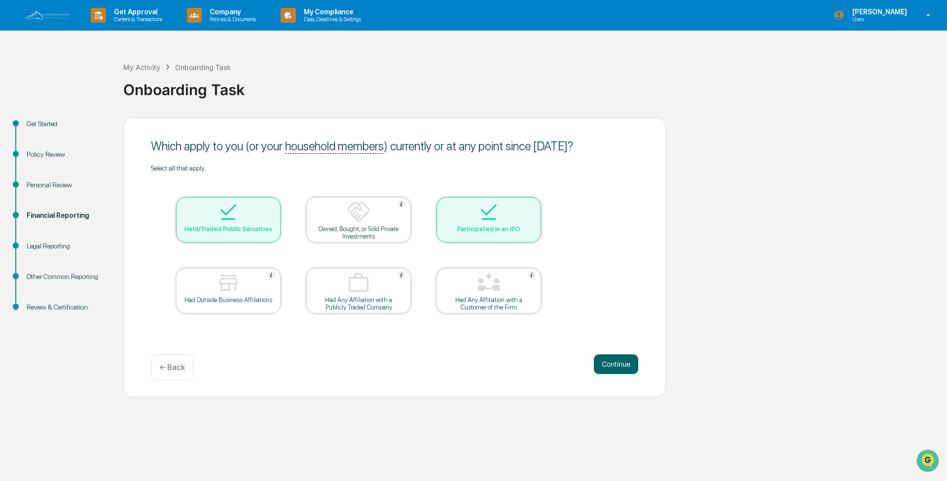
click at [472, 228] on div "Participated in an IPO" at bounding box center [488, 228] width 89 height 7
click at [472, 258] on button "Continue" at bounding box center [616, 364] width 44 height 20
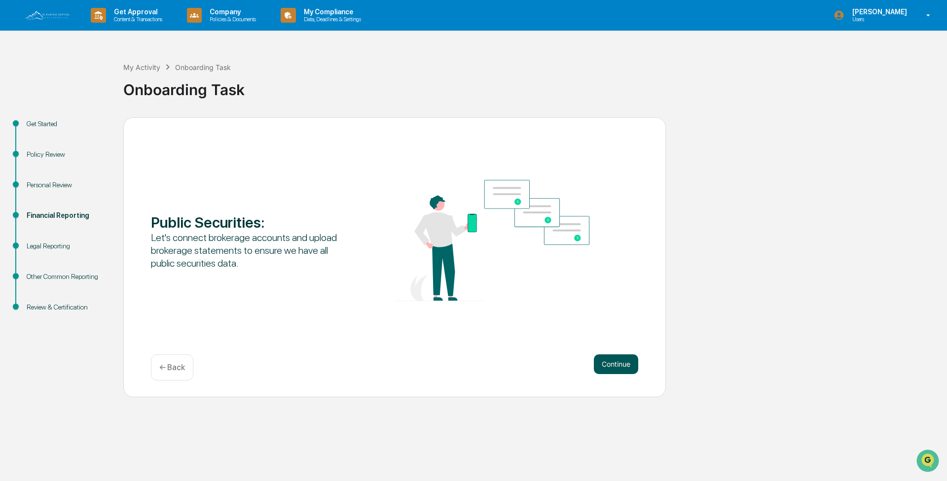
click at [472, 258] on button "Continue" at bounding box center [616, 364] width 44 height 20
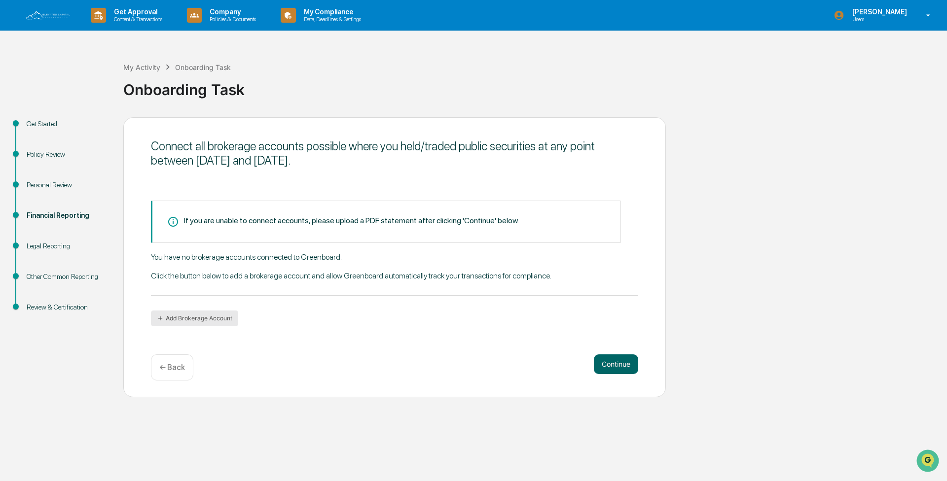
click at [196, 258] on button "Add Brokerage Account" at bounding box center [194, 319] width 87 height 16
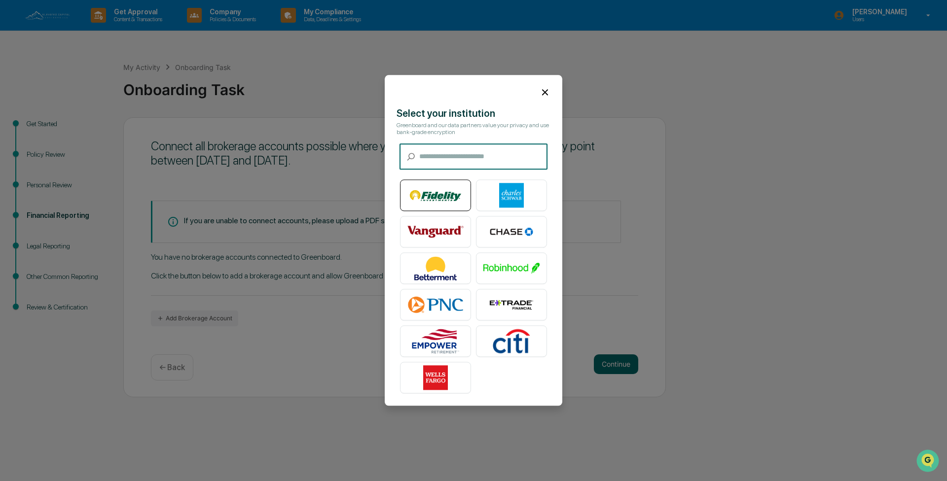
click at [437, 198] on img at bounding box center [435, 195] width 56 height 25
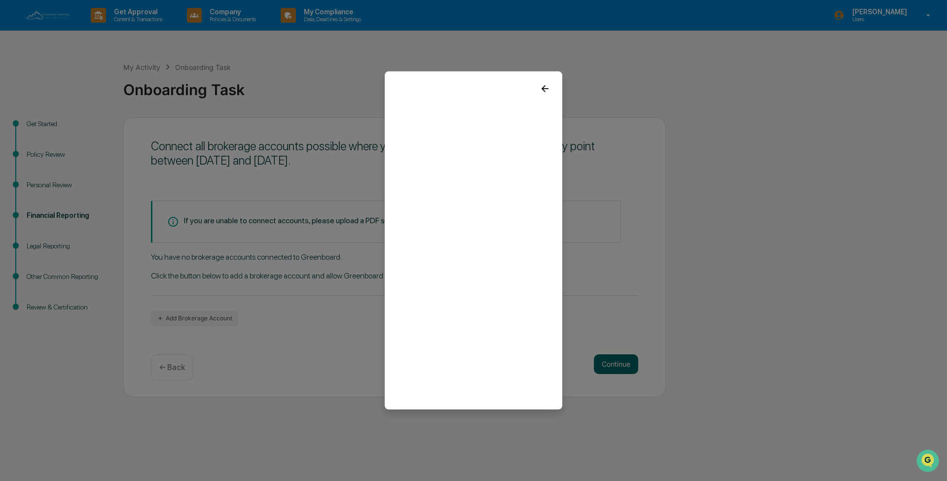
click at [472, 86] on icon at bounding box center [544, 88] width 11 height 11
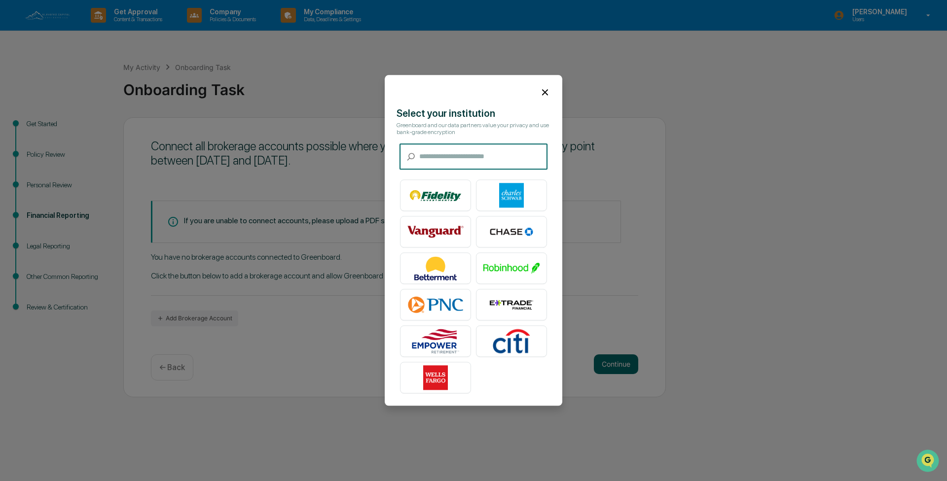
click at [461, 156] on input "text" at bounding box center [483, 157] width 128 height 26
click at [472, 92] on icon at bounding box center [544, 92] width 11 height 11
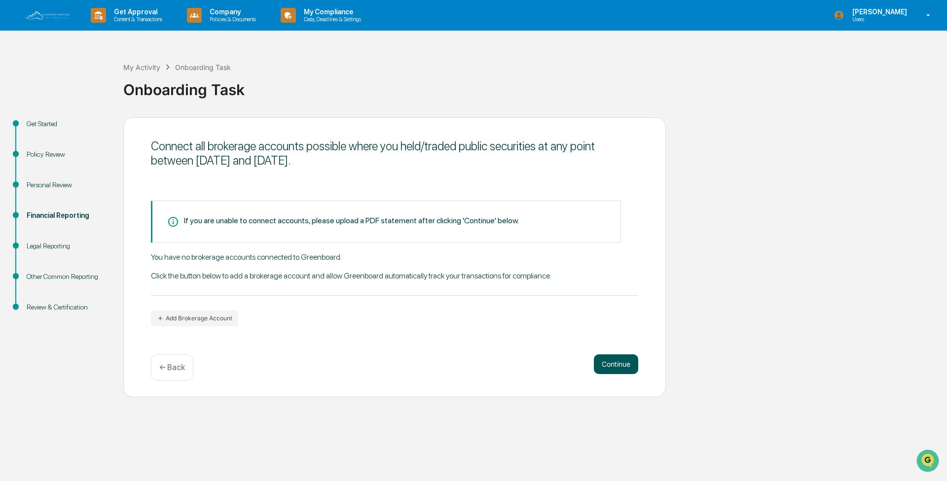
click at [472, 258] on button "Continue" at bounding box center [616, 364] width 44 height 20
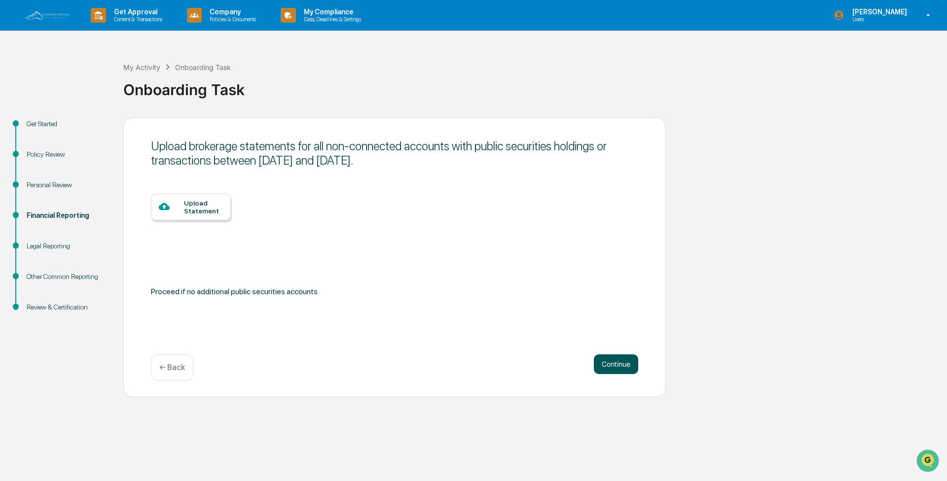
click at [472, 258] on button "Continue" at bounding box center [616, 364] width 44 height 20
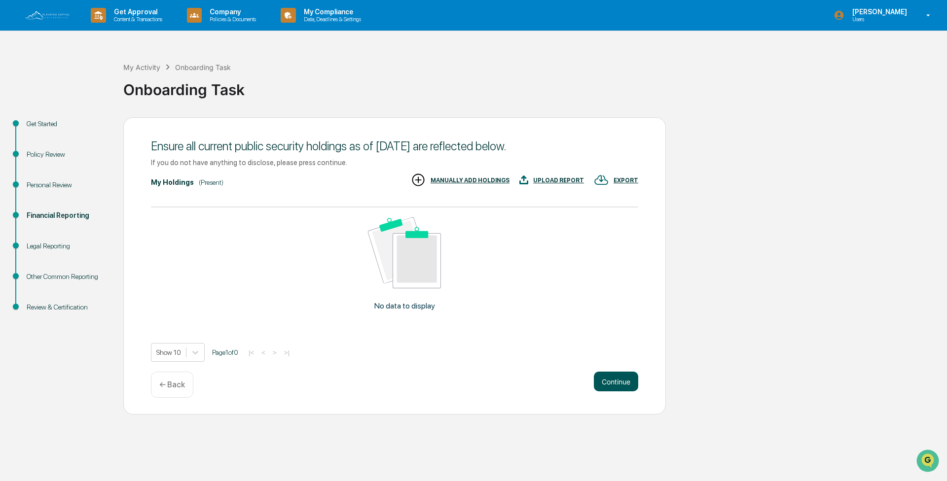
click at [472, 258] on button "Continue" at bounding box center [616, 382] width 44 height 20
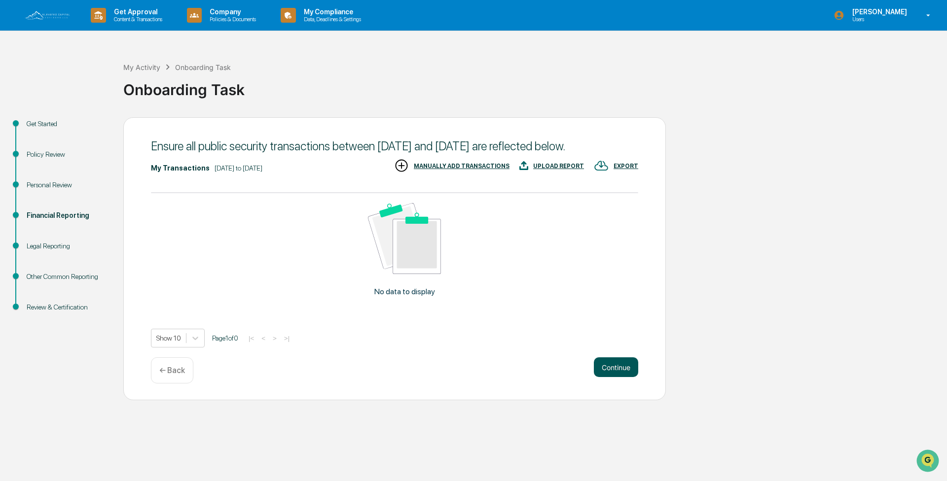
click at [472, 258] on button "Continue" at bounding box center [616, 367] width 44 height 20
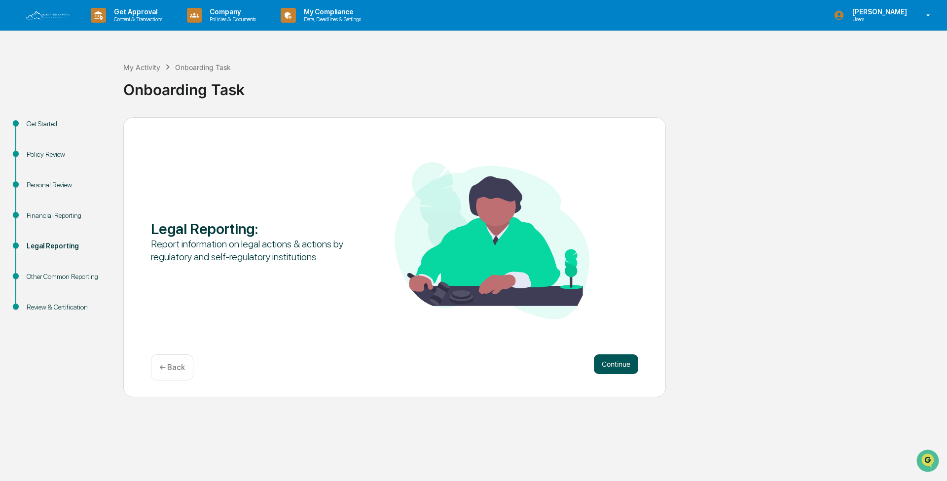
click at [472, 258] on button "Continue" at bounding box center [616, 364] width 44 height 20
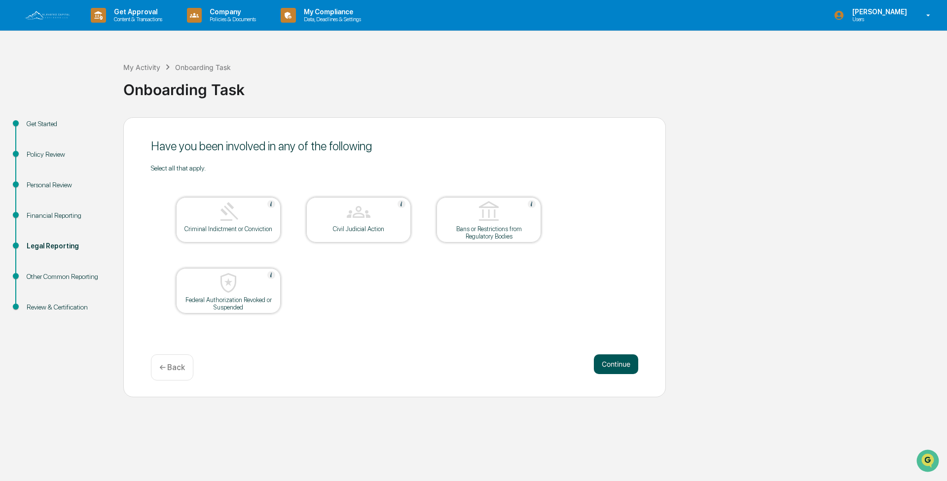
click at [472, 258] on button "Continue" at bounding box center [616, 364] width 44 height 20
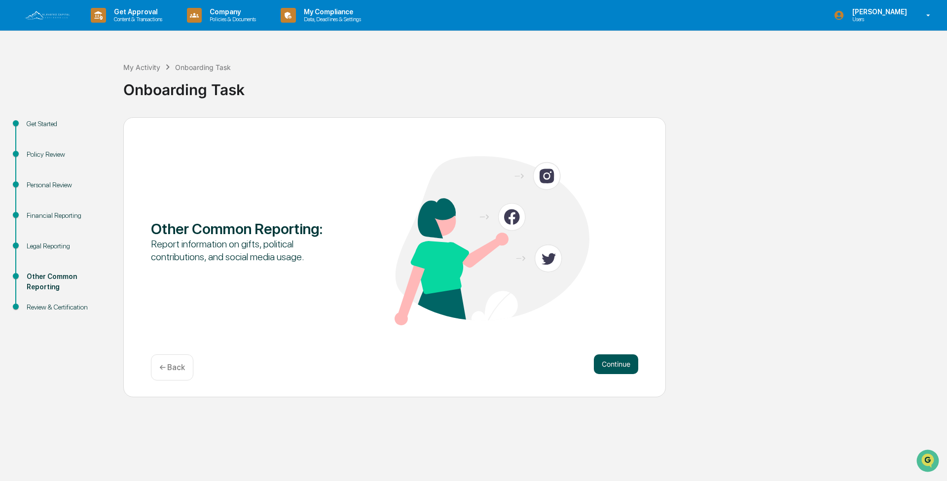
click at [472, 258] on button "Continue" at bounding box center [616, 364] width 44 height 20
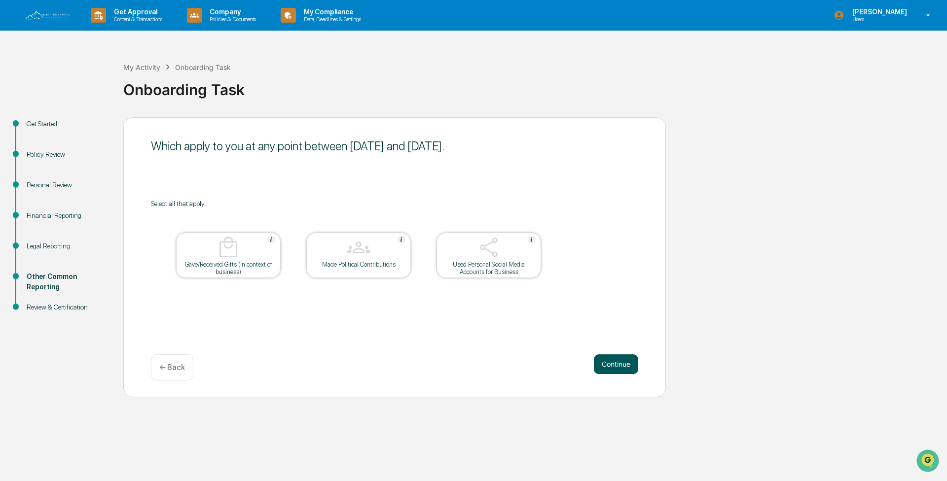
click at [472, 258] on button "Continue" at bounding box center [616, 364] width 44 height 20
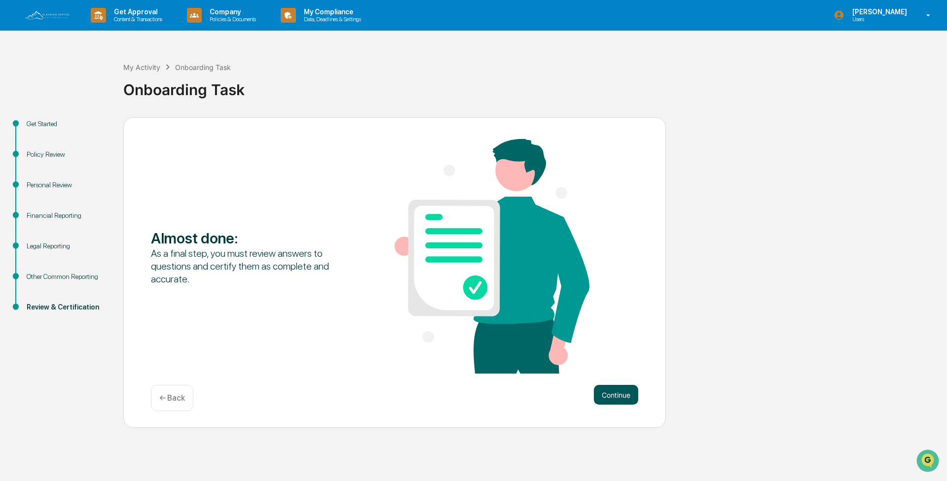
click at [472, 258] on button "Continue" at bounding box center [616, 395] width 44 height 20
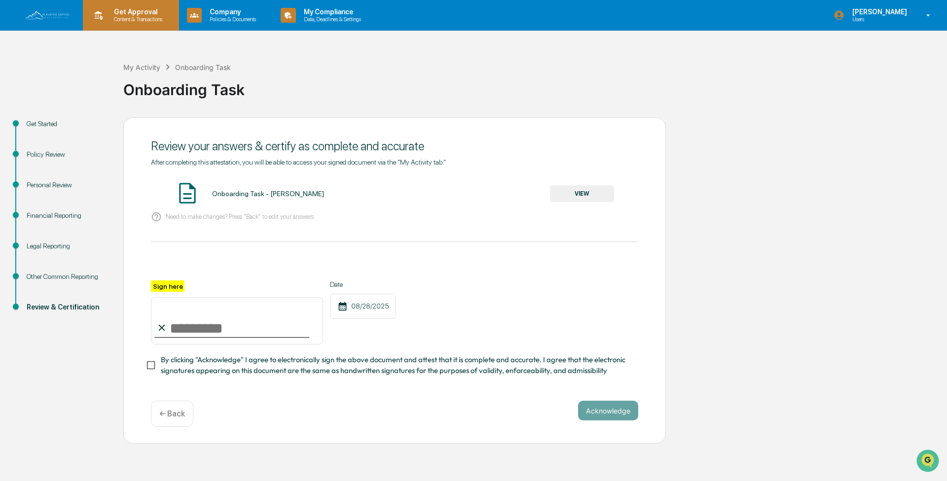
click at [141, 15] on p "Get Approval" at bounding box center [136, 12] width 61 height 8
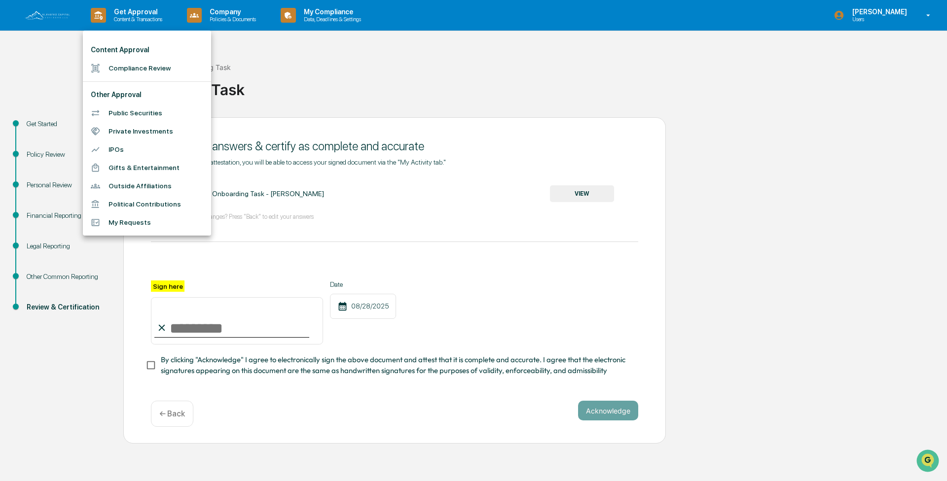
click at [138, 68] on li "Compliance Review" at bounding box center [147, 68] width 128 height 18
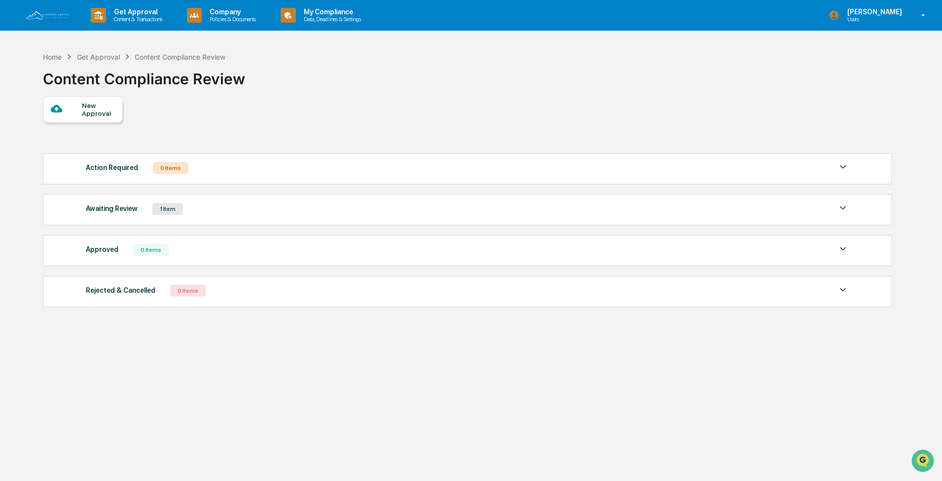
click at [88, 109] on div "New Approval" at bounding box center [98, 110] width 33 height 16
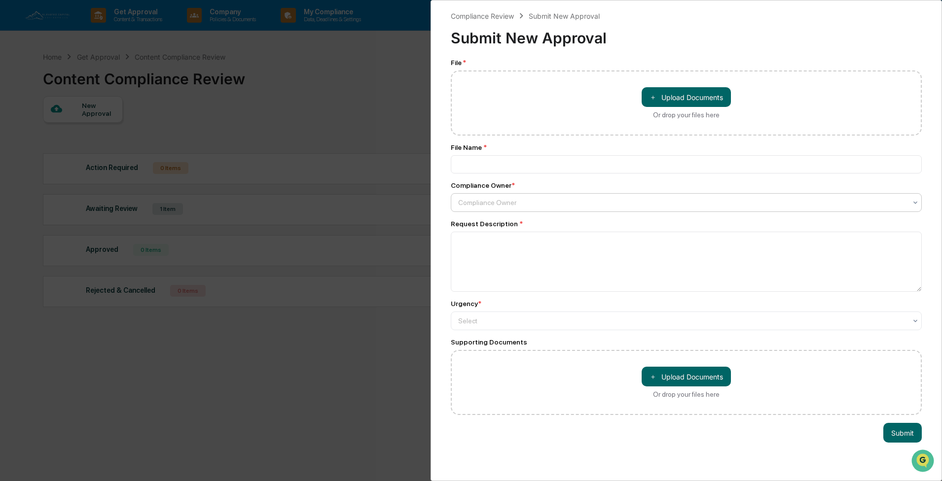
click at [472, 201] on div at bounding box center [682, 203] width 448 height 10
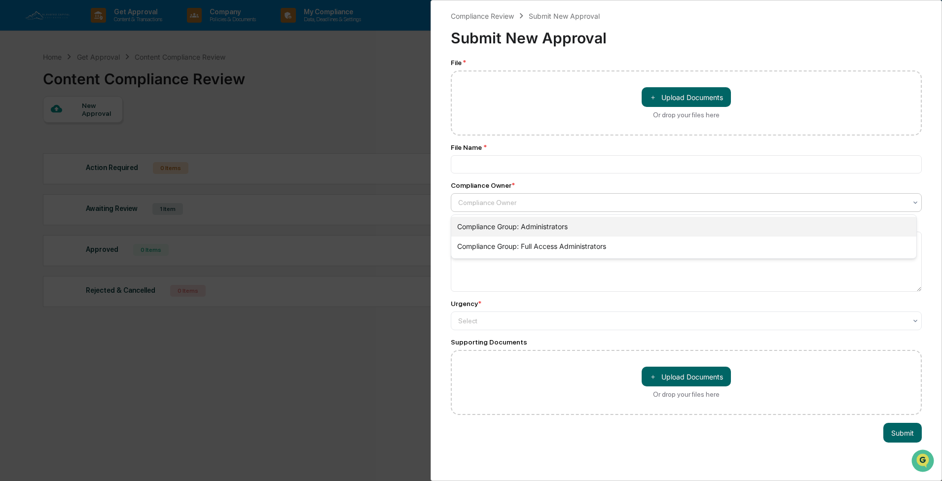
click at [472, 227] on div "Compliance Group: Administrators" at bounding box center [683, 227] width 465 height 20
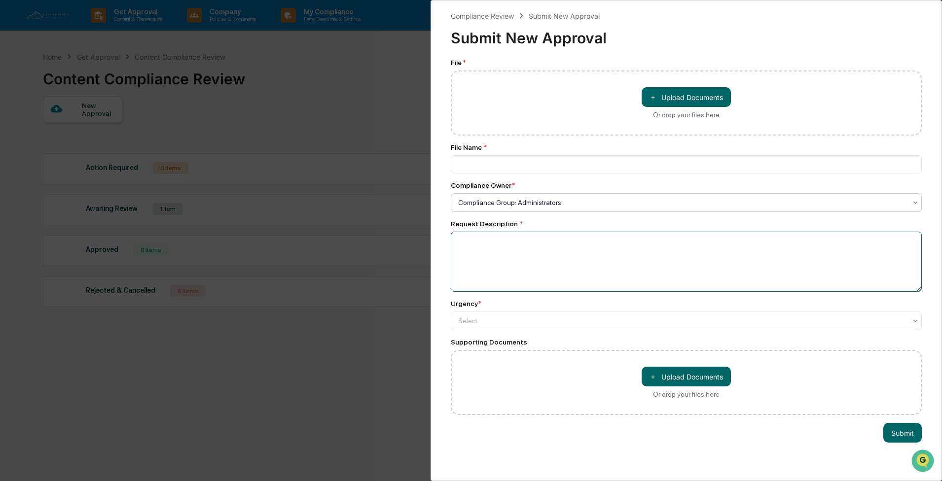
click at [472, 244] on textarea at bounding box center [686, 262] width 471 height 60
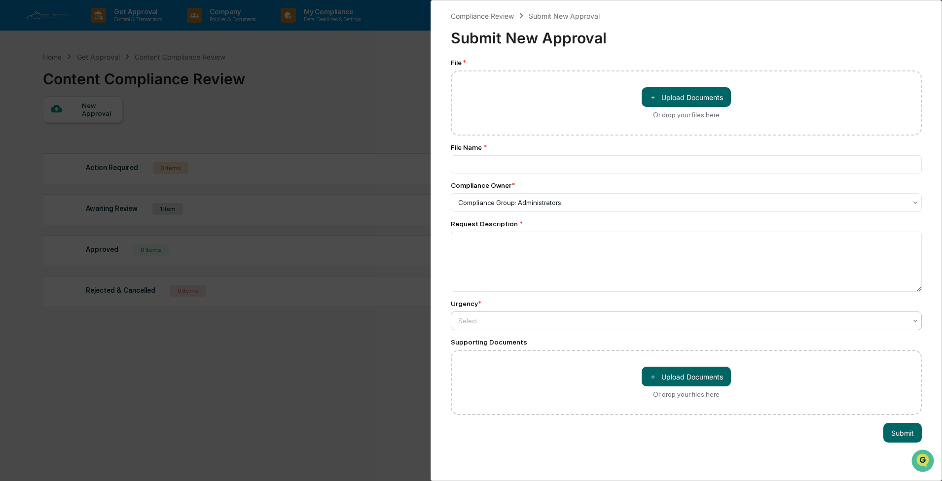
click at [472, 208] on div at bounding box center [682, 203] width 448 height 10
click at [472, 258] on div "File * ＋ Upload Documents Or drop your files here File Name * Compliance Owner …" at bounding box center [686, 237] width 471 height 356
click at [365, 119] on div "Compliance Review Submit New Approval Submit New Approval File * ＋ Upload Docum…" at bounding box center [471, 240] width 942 height 481
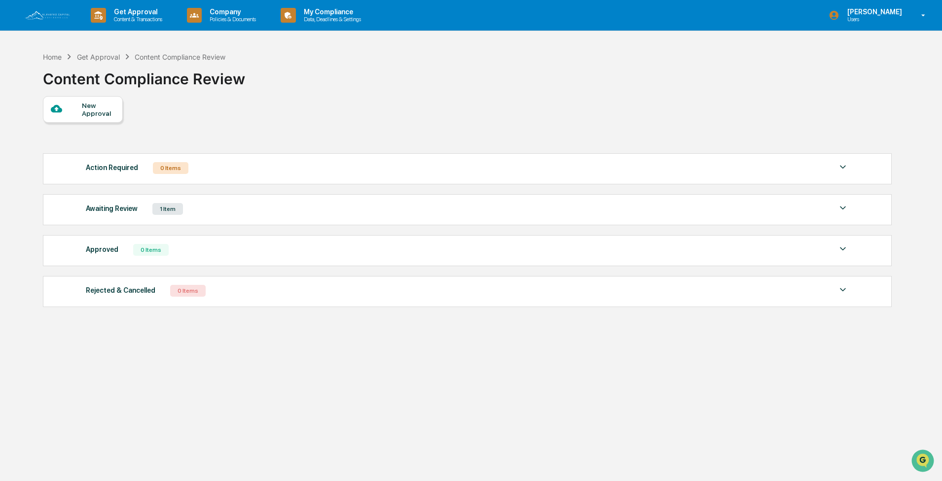
click at [472, 250] on div "Approved 0 Items" at bounding box center [467, 250] width 763 height 14
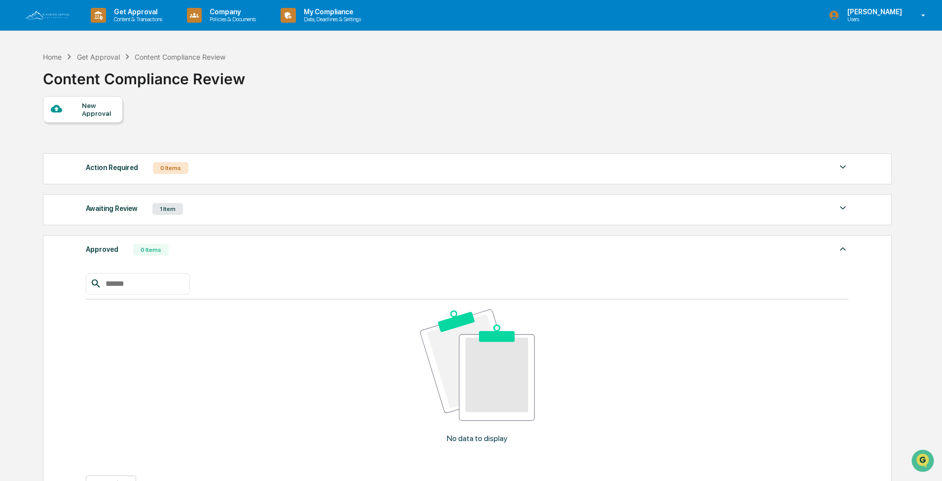
click at [472, 251] on img at bounding box center [843, 249] width 12 height 12
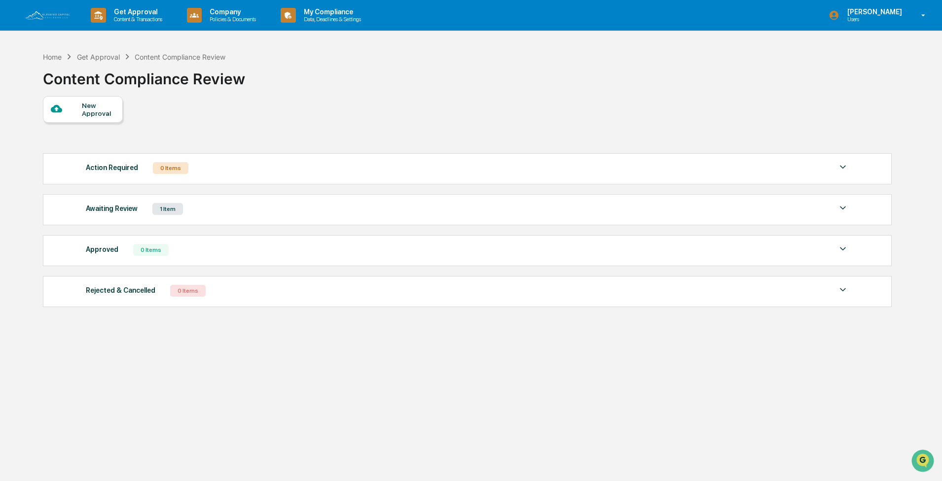
click at [472, 258] on img at bounding box center [843, 290] width 12 height 12
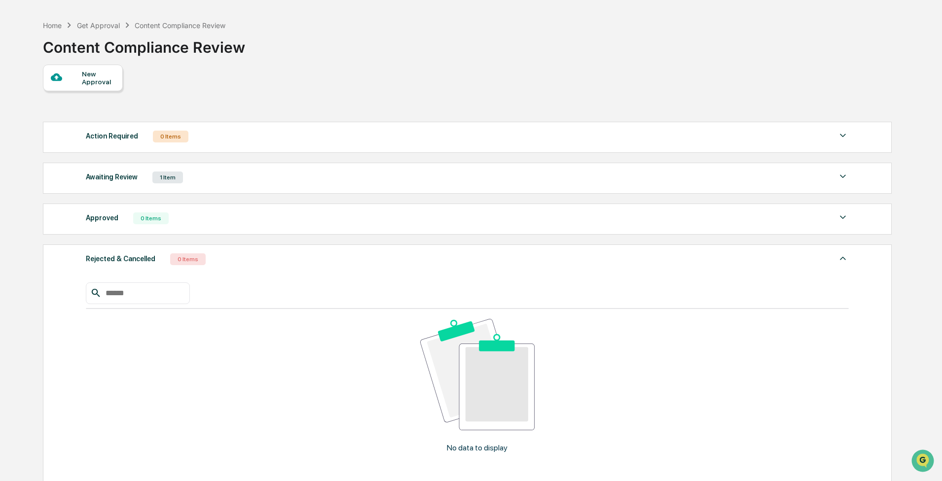
scroll to position [4, 0]
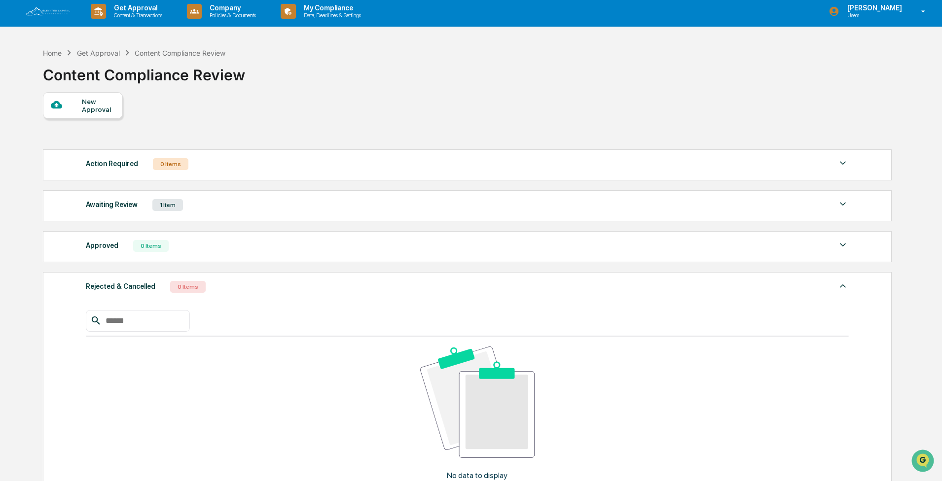
click at [472, 258] on img at bounding box center [843, 286] width 12 height 12
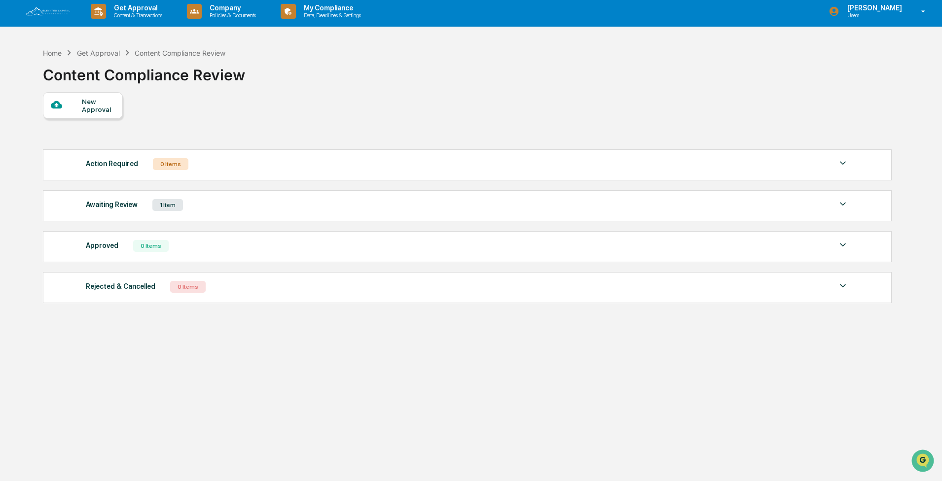
click at [421, 50] on div "Home Get Approval Content Compliance Review Content Compliance Review" at bounding box center [466, 67] width 847 height 49
